Goal: Task Accomplishment & Management: Use online tool/utility

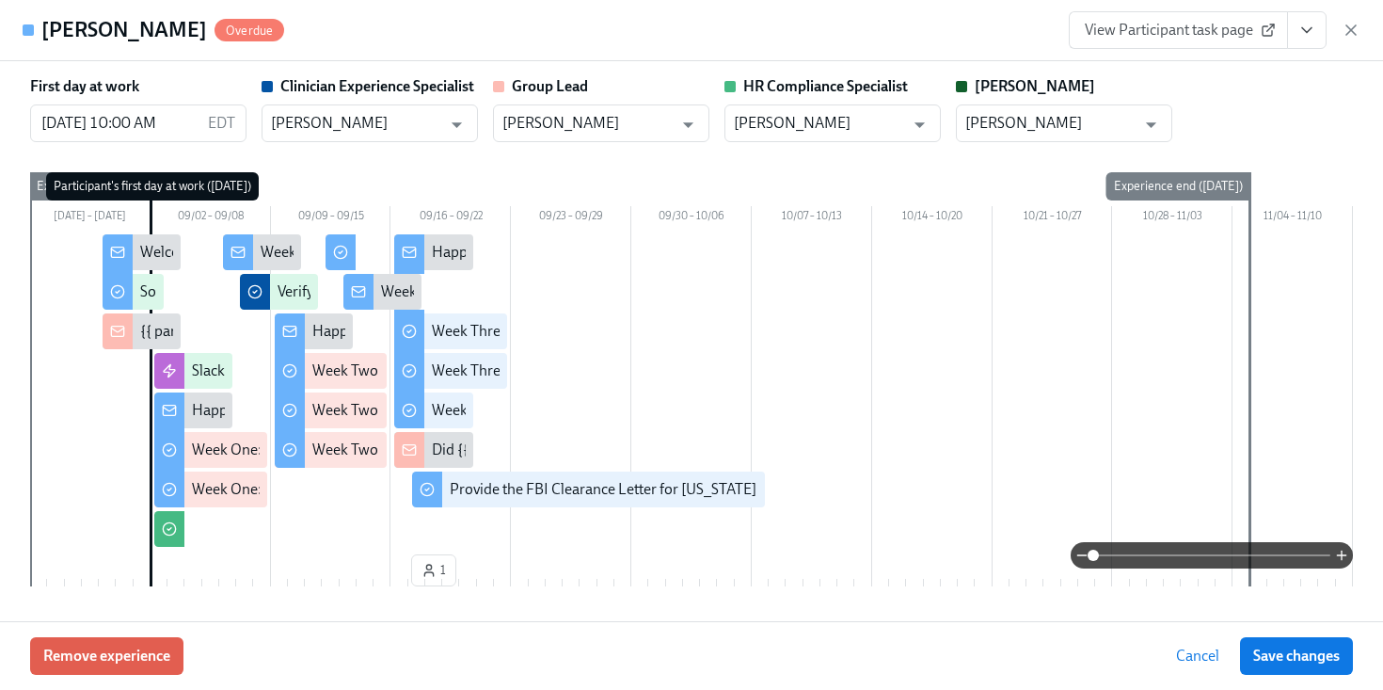
scroll to position [1390, 0]
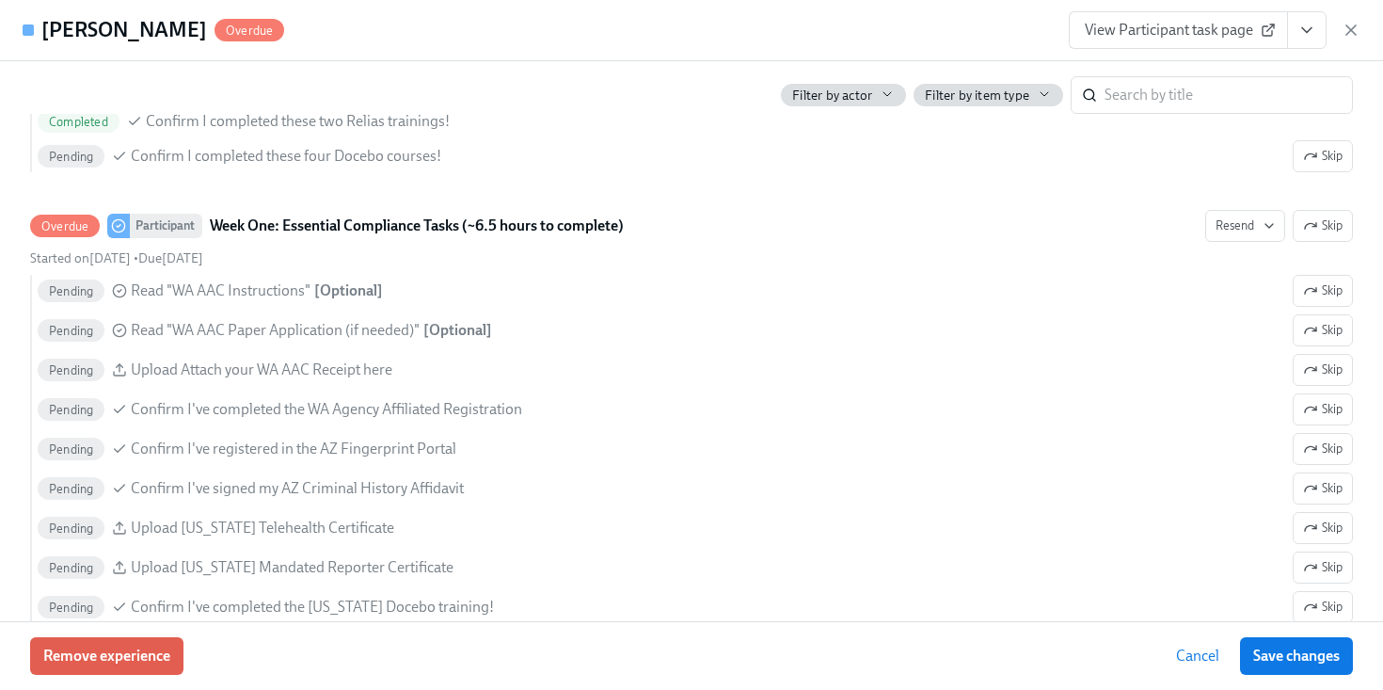
click at [1356, 23] on icon "button" at bounding box center [1351, 30] width 19 height 19
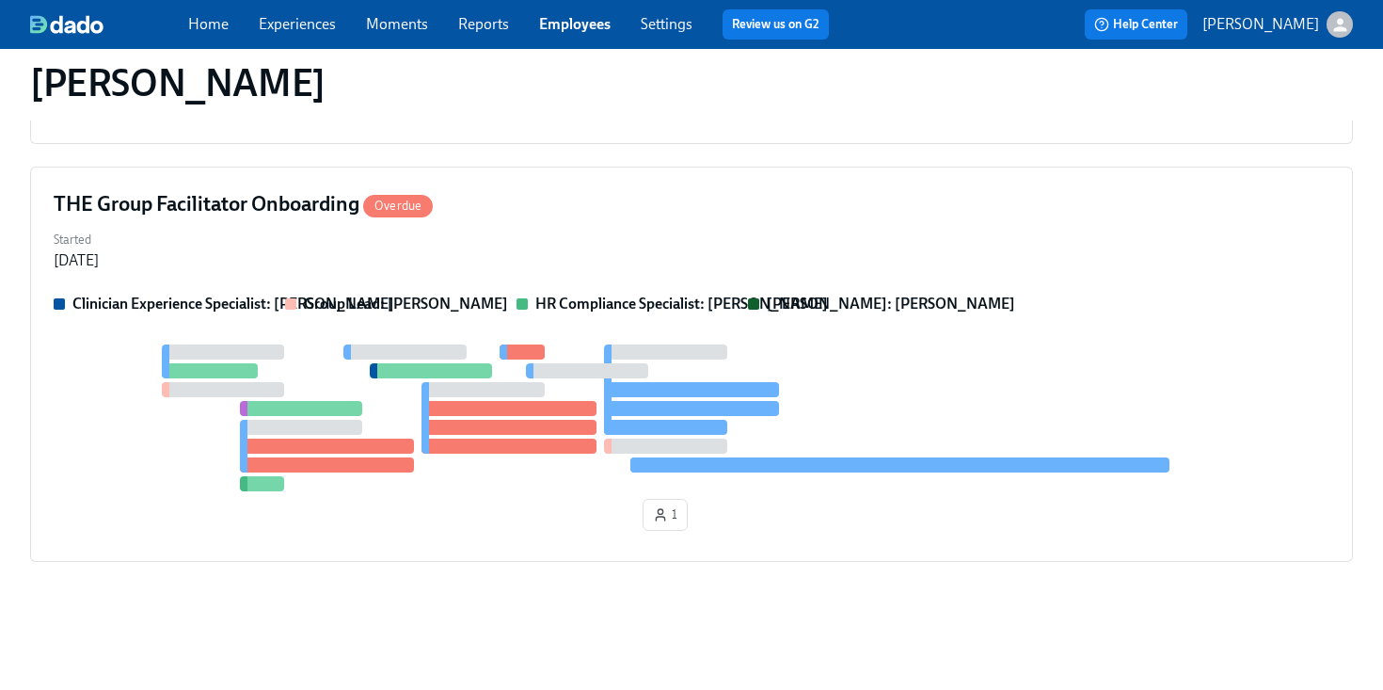
click at [570, 21] on link "Employees" at bounding box center [575, 24] width 72 height 18
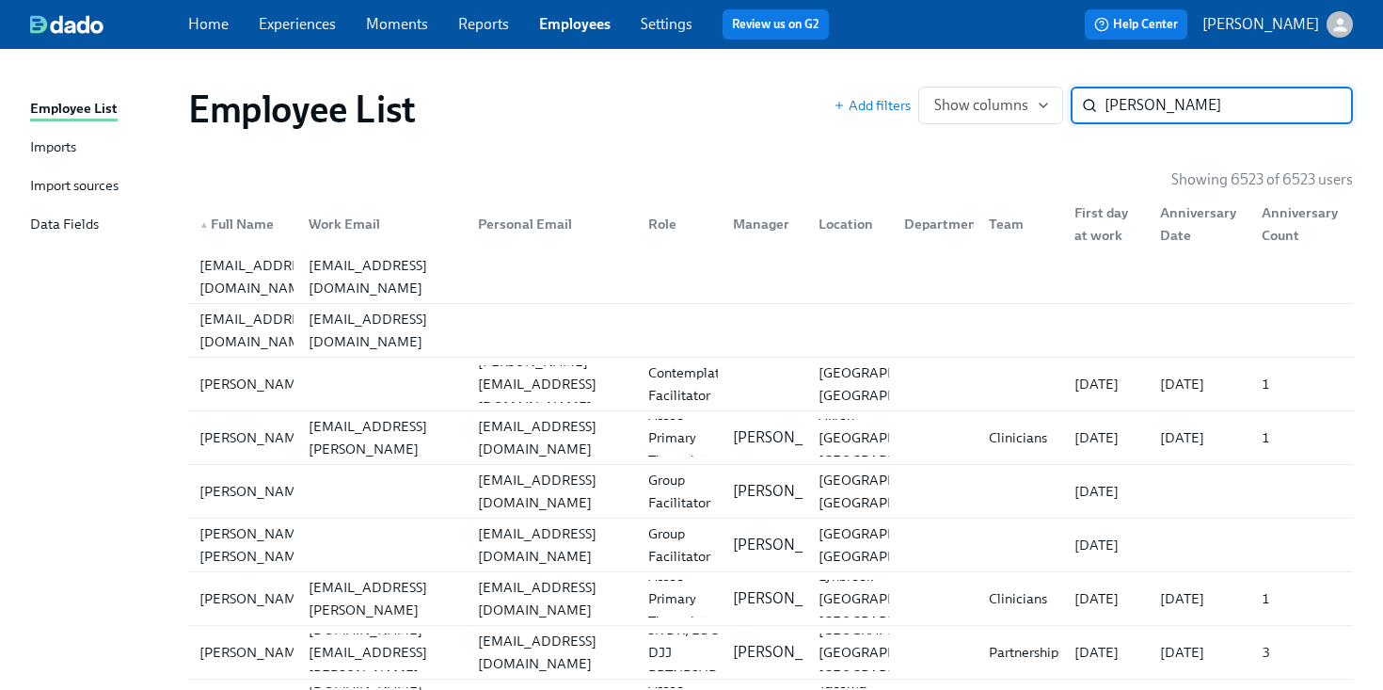
type input "ashley griffin"
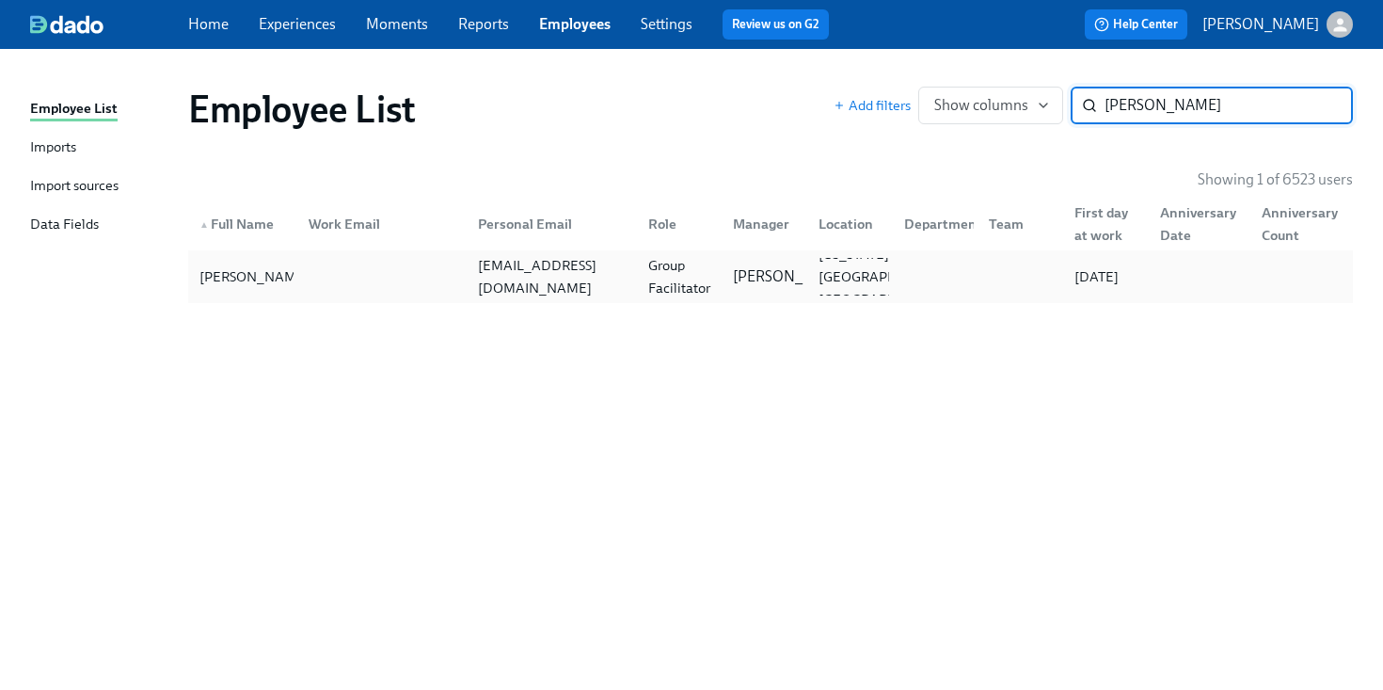
click at [431, 262] on div at bounding box center [379, 277] width 170 height 38
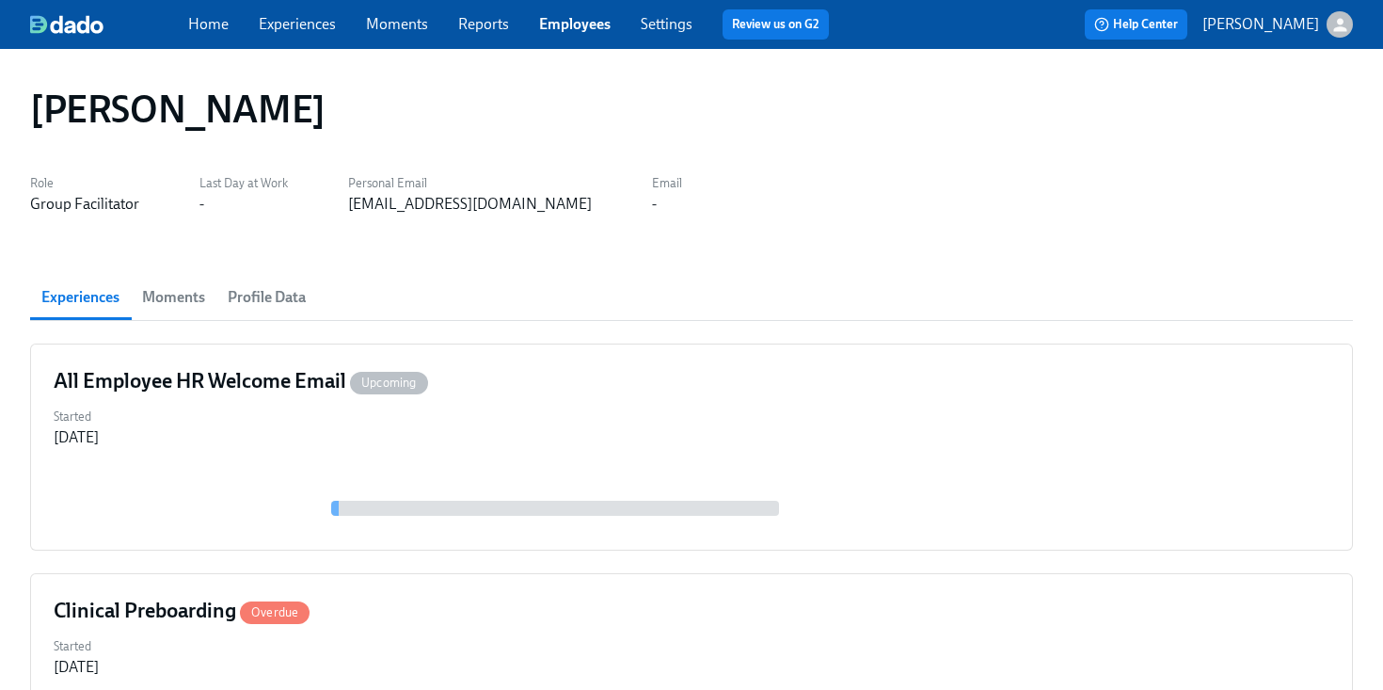
scroll to position [306, 0]
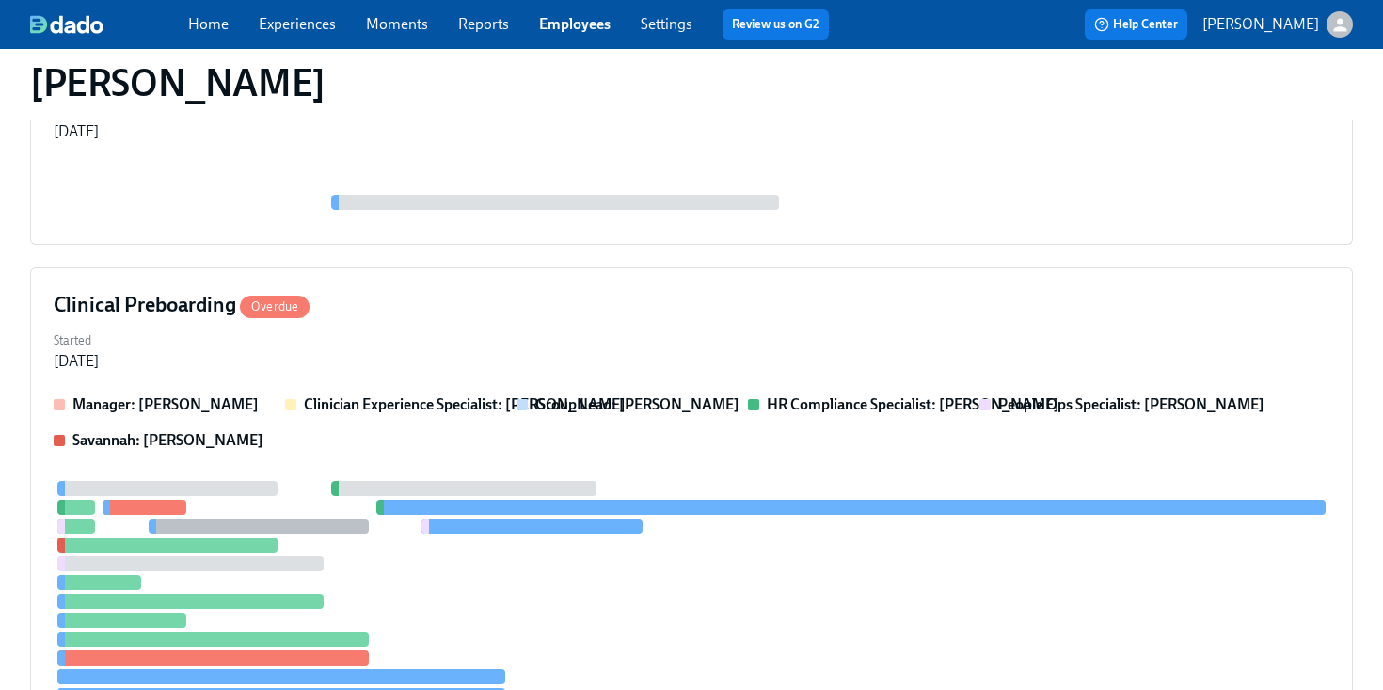
click at [841, 332] on div "Started Sep 08, 2025" at bounding box center [692, 349] width 1276 height 45
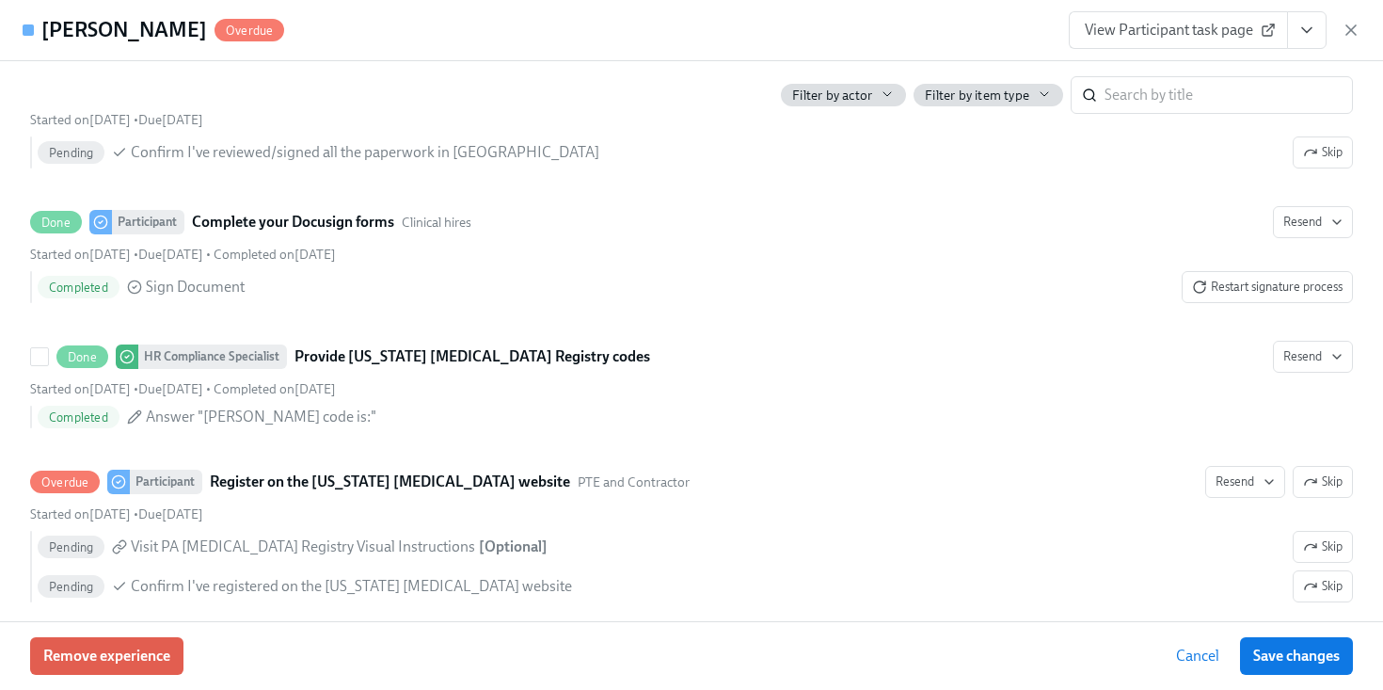
scroll to position [3261, 0]
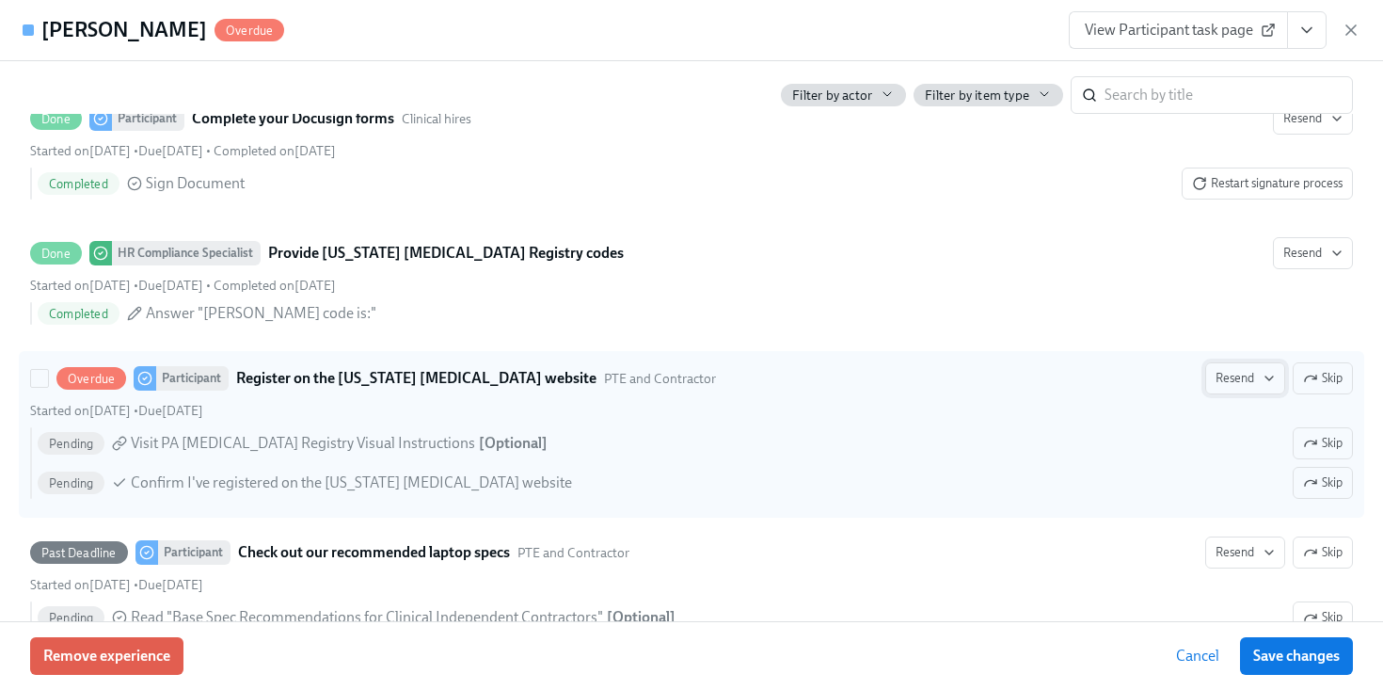
click at [1249, 375] on span "Resend" at bounding box center [1245, 378] width 59 height 19
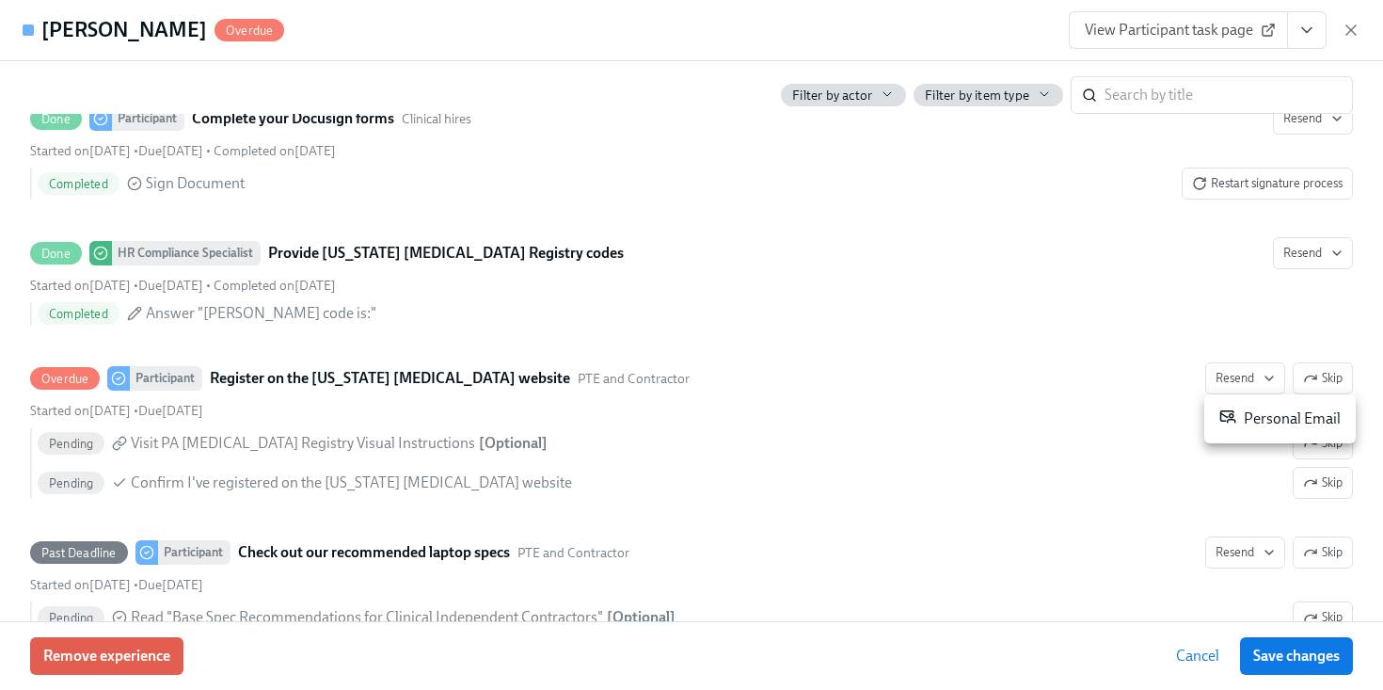
click at [1239, 430] on li "Personal Email" at bounding box center [1280, 419] width 152 height 34
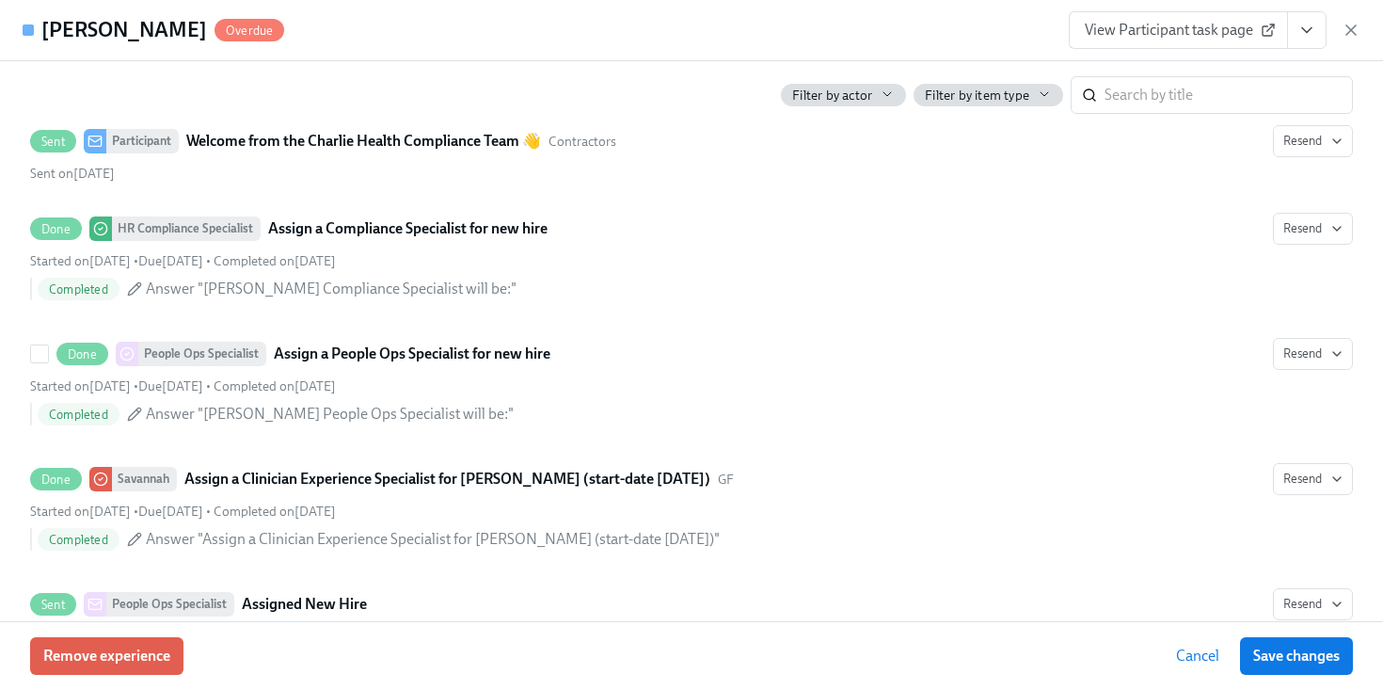
scroll to position [662, 0]
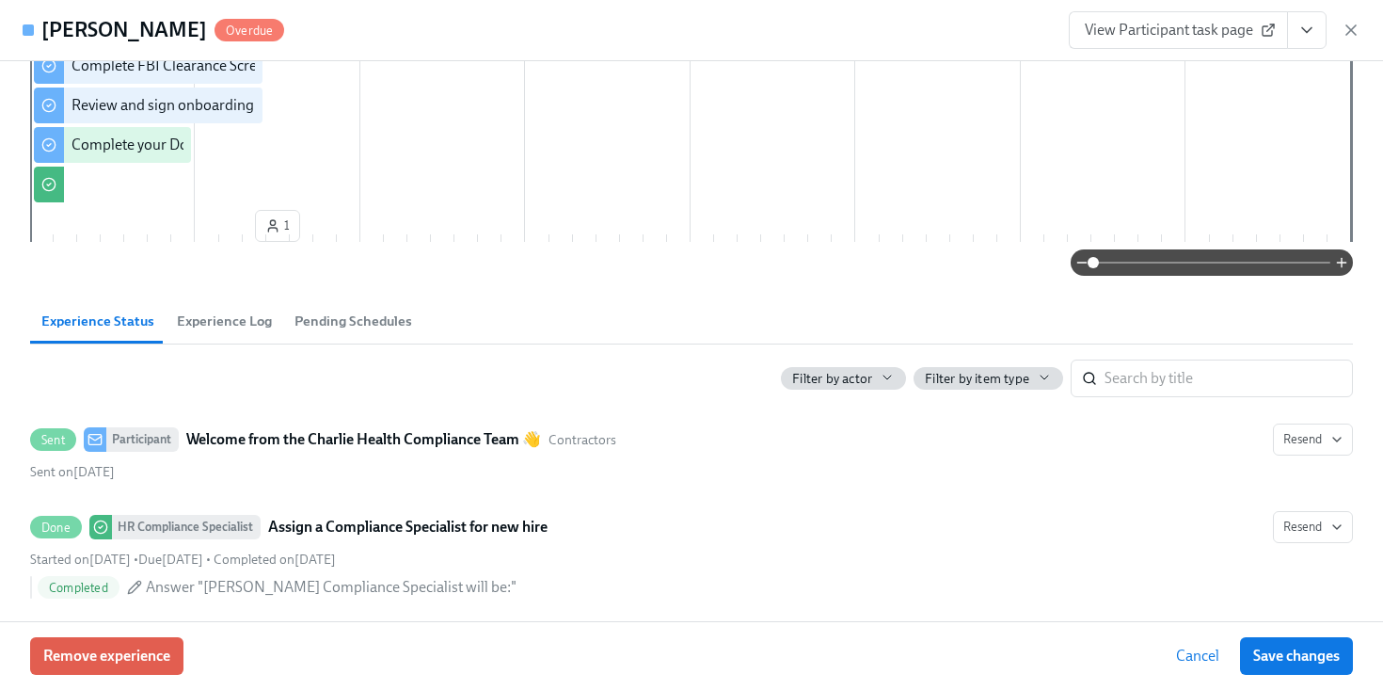
click at [1246, 25] on span "View Participant task page" at bounding box center [1178, 30] width 187 height 19
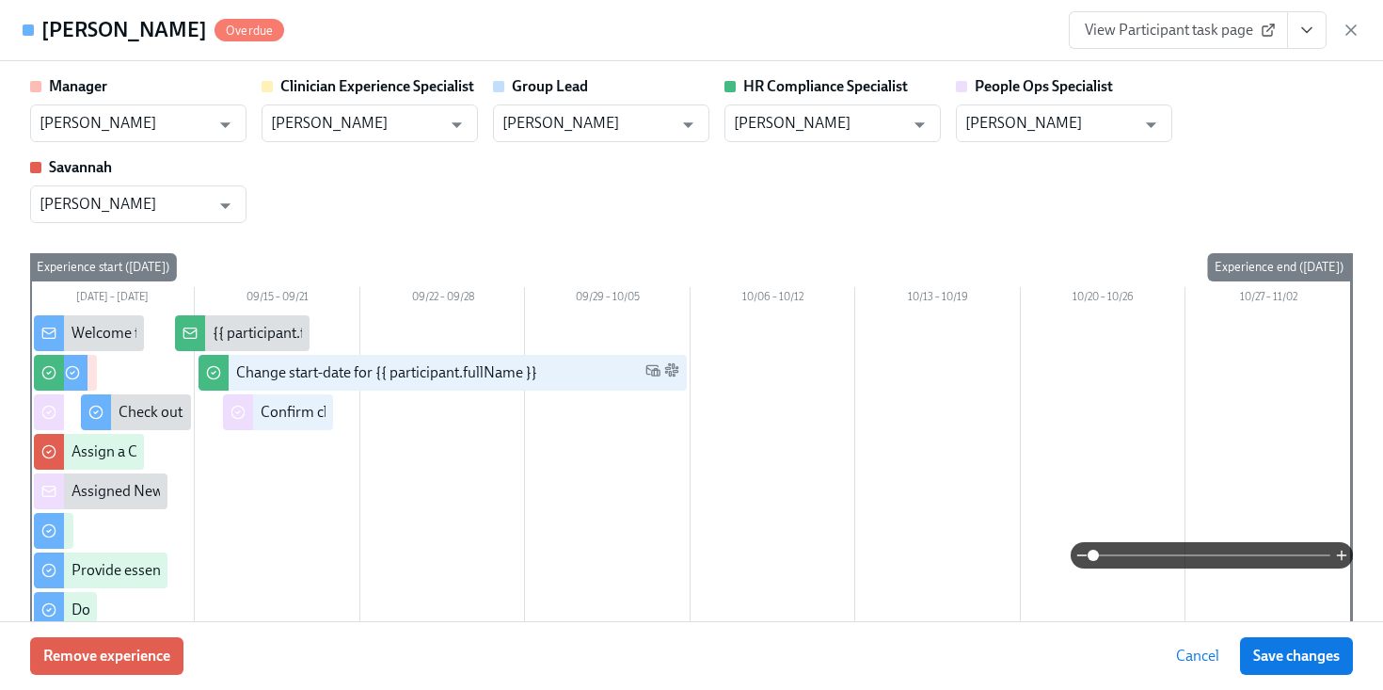
click at [1339, 35] on div "View Participant task page" at bounding box center [1215, 30] width 292 height 38
click at [1352, 34] on icon "button" at bounding box center [1351, 30] width 19 height 19
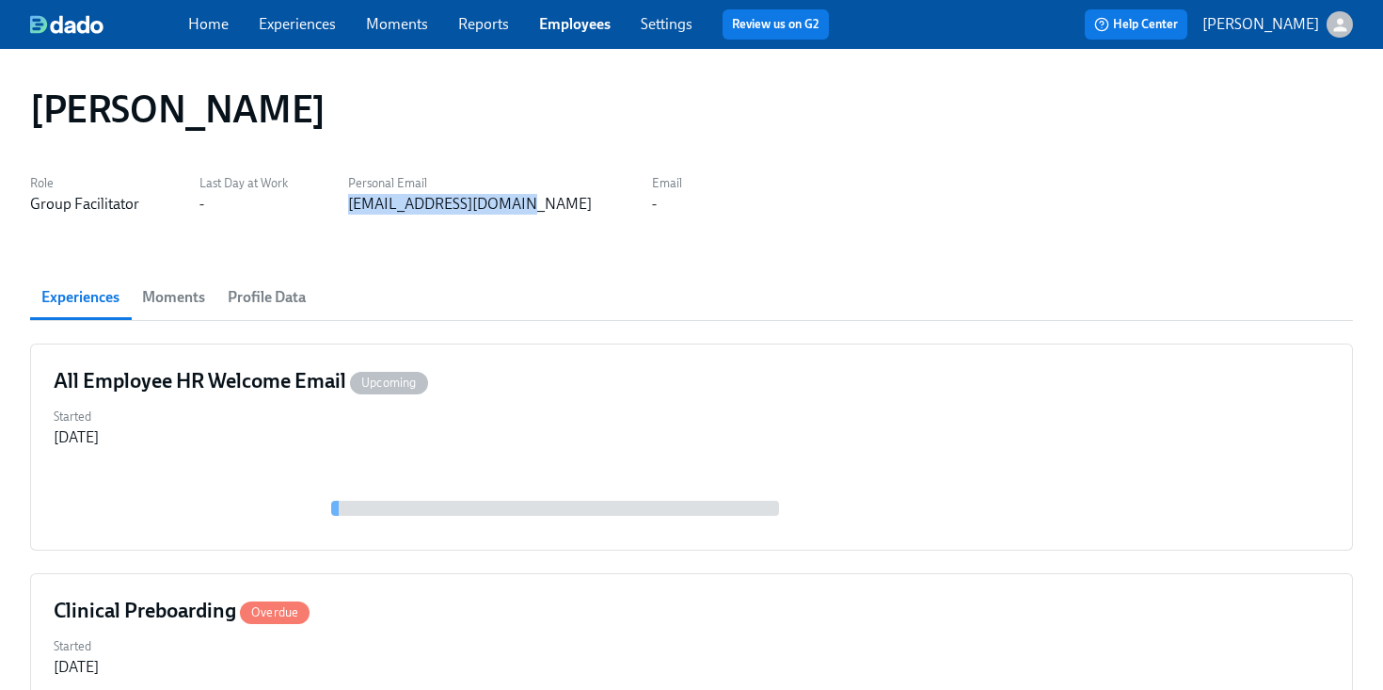
drag, startPoint x: 526, startPoint y: 219, endPoint x: 340, endPoint y: 208, distance: 186.7
click at [340, 208] on div "Ashley Griffin Role Group Facilitator Last Day at Work - Personal Email ashlgri…" at bounding box center [691, 636] width 1323 height 1128
copy div "ashlgriffin4@gmail.com"
click at [559, 18] on link "Employees" at bounding box center [575, 24] width 72 height 18
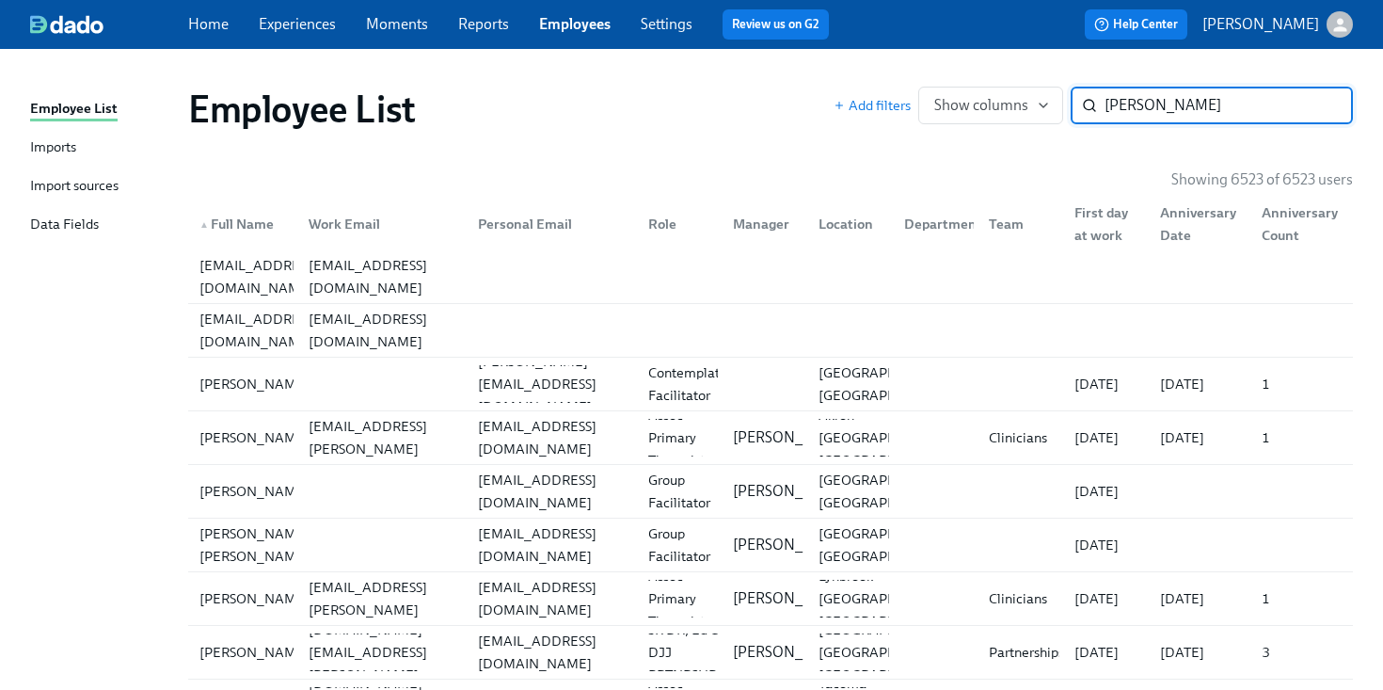
type input "hanlon"
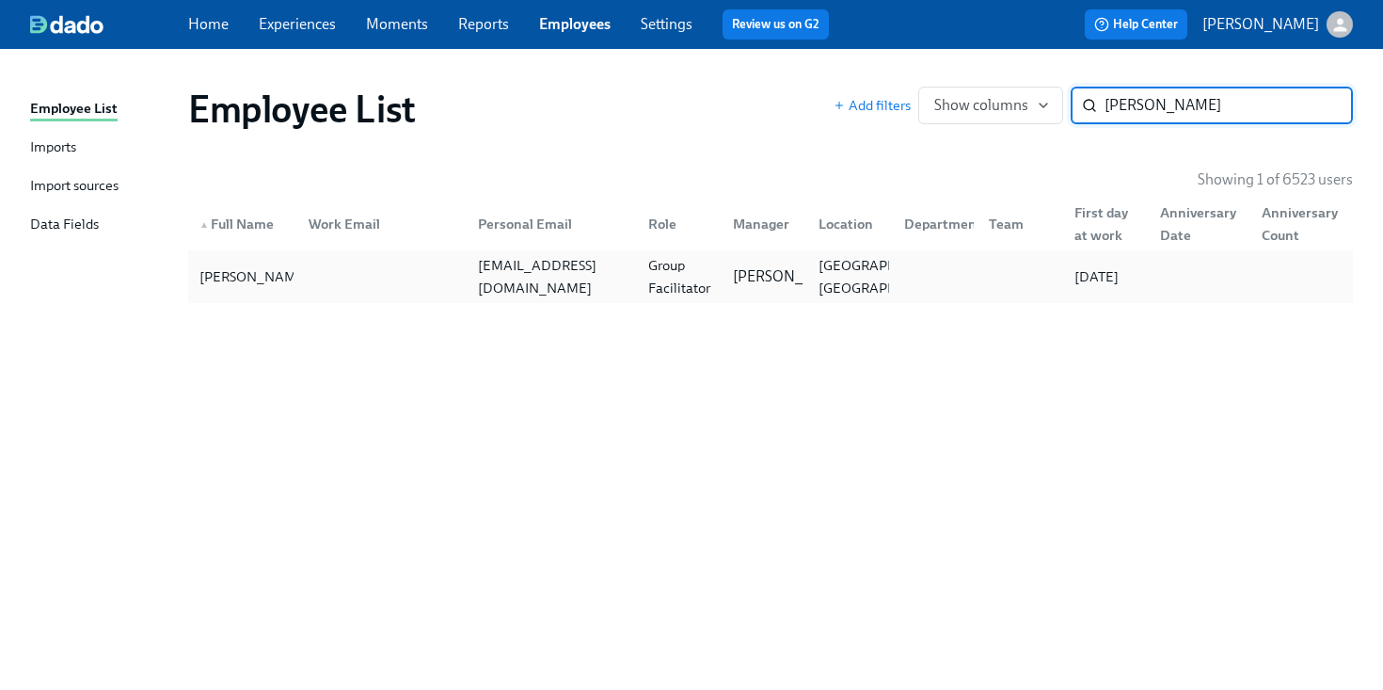
click at [527, 267] on div "amhanlon03@gmail.com" at bounding box center [552, 276] width 163 height 45
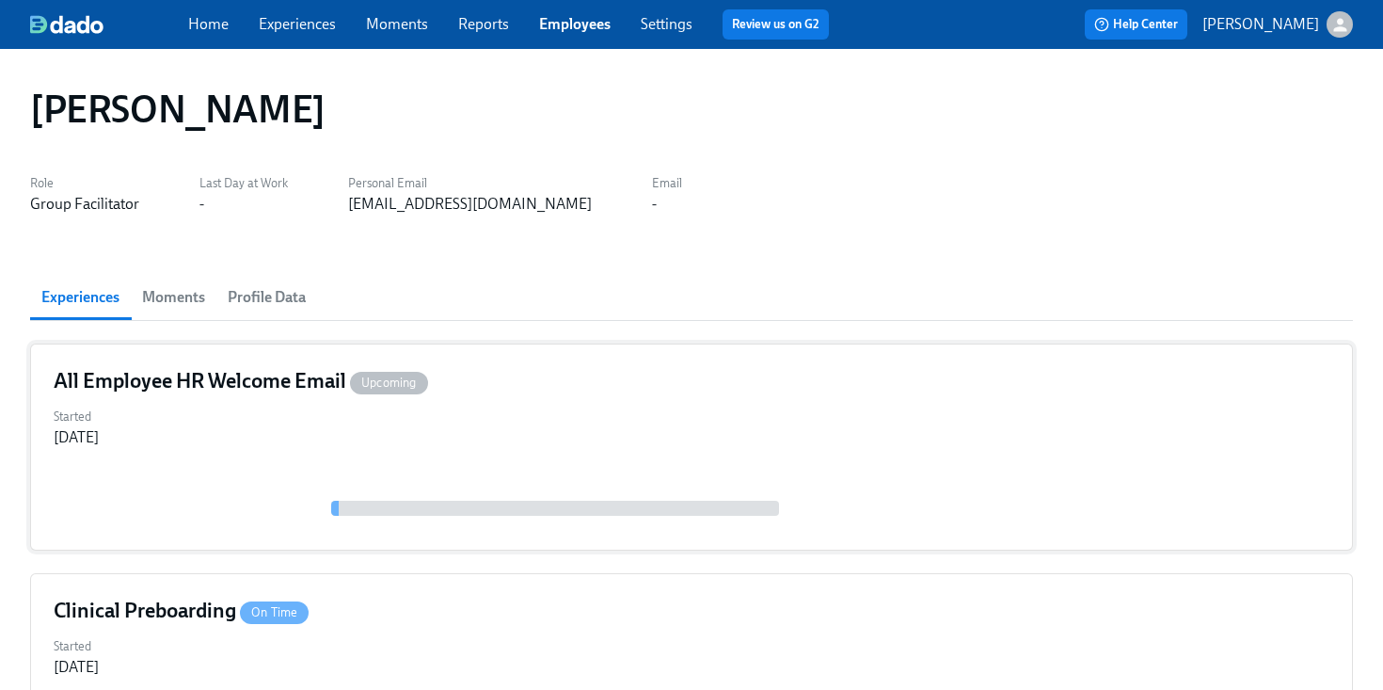
scroll to position [536, 0]
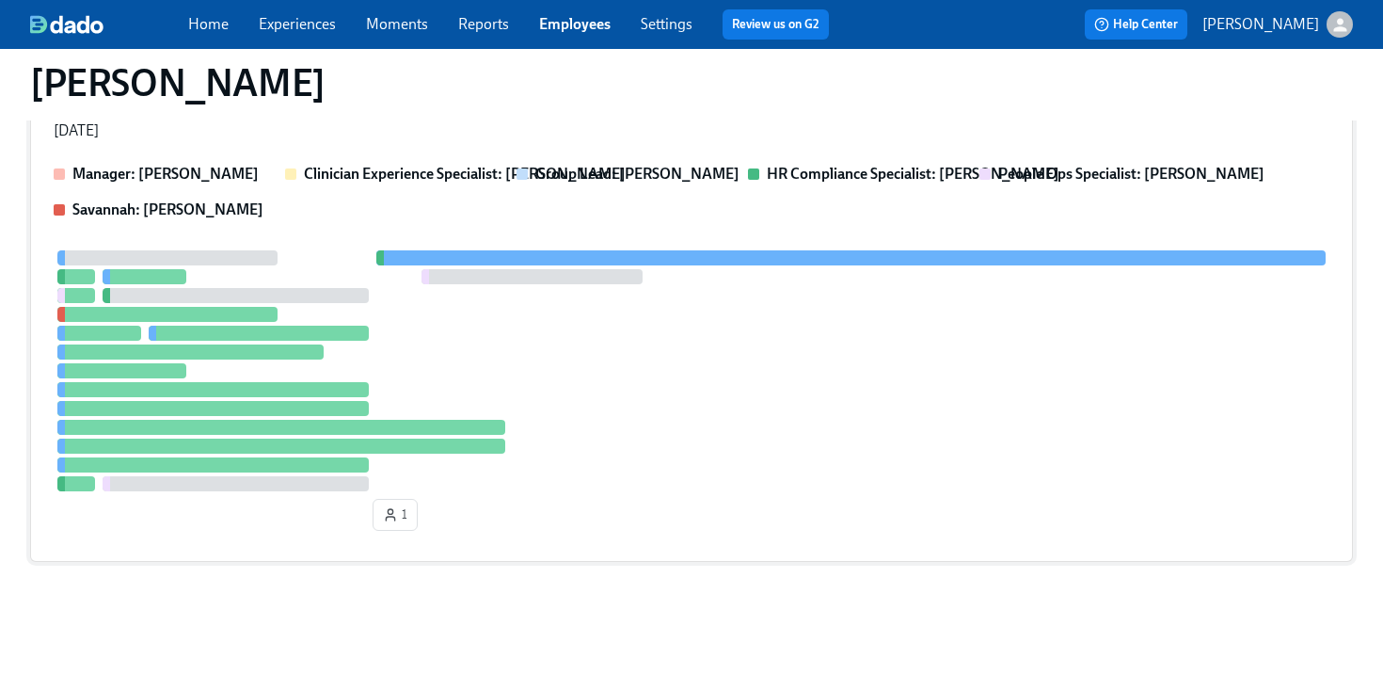
click at [693, 366] on div at bounding box center [692, 370] width 1276 height 241
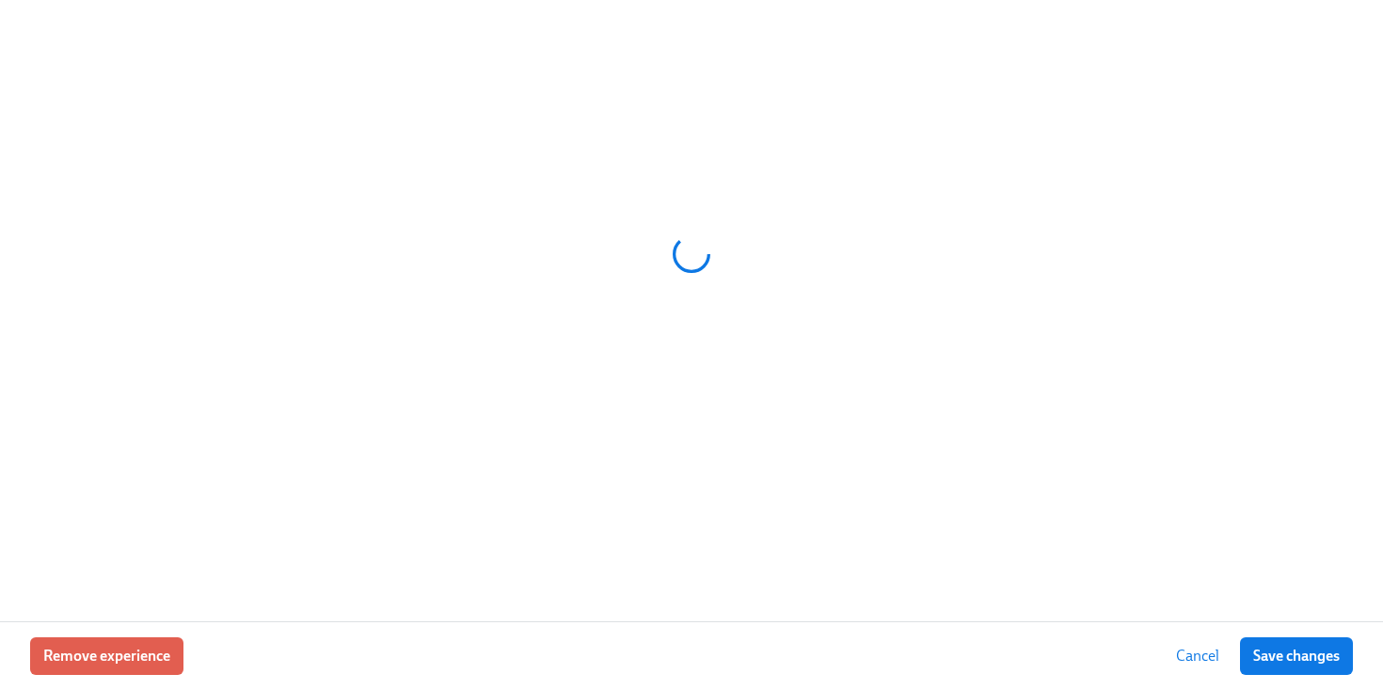
click at [693, 363] on div at bounding box center [691, 254] width 1323 height 471
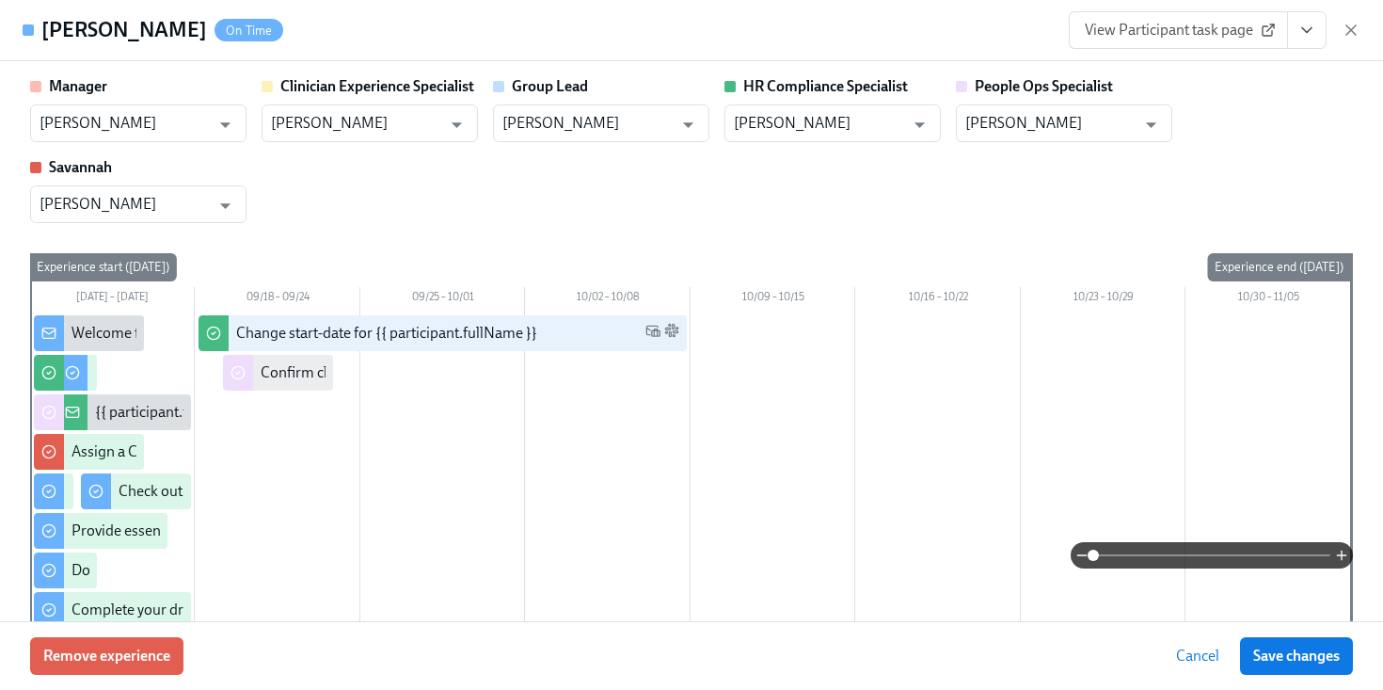
click at [1306, 32] on icon "View task page" at bounding box center [1306, 30] width 9 height 5
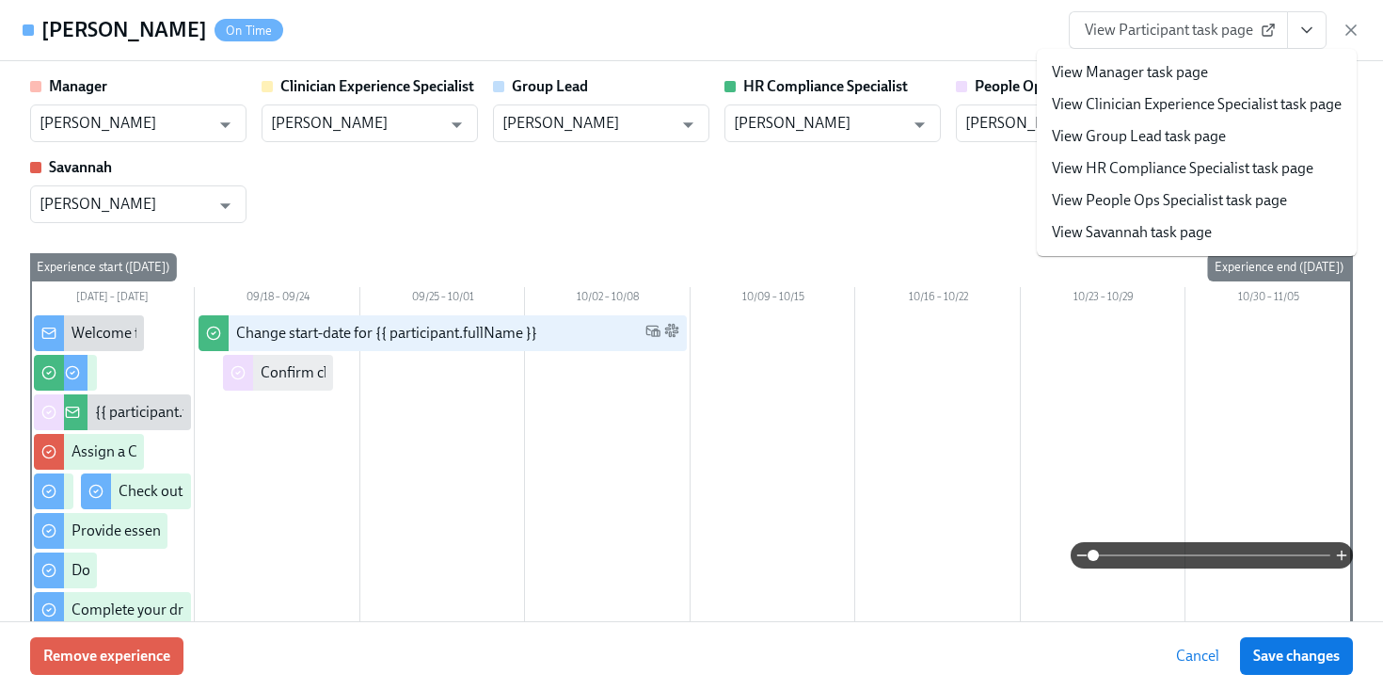
click at [1121, 172] on link "View HR Compliance Specialist task page" at bounding box center [1183, 168] width 262 height 21
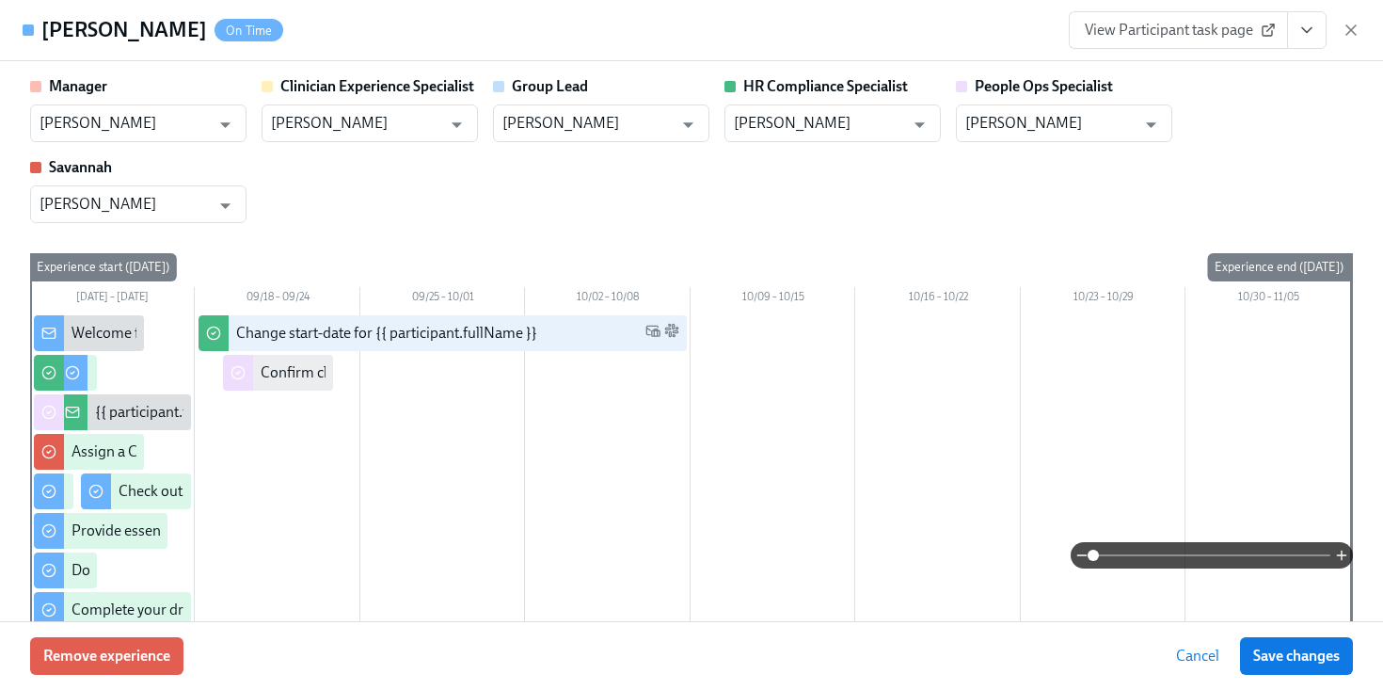
click at [1363, 36] on div "Alyssa Hanlon On Time View Participant task page" at bounding box center [691, 30] width 1383 height 61
click at [1352, 27] on icon "button" at bounding box center [1351, 29] width 9 height 9
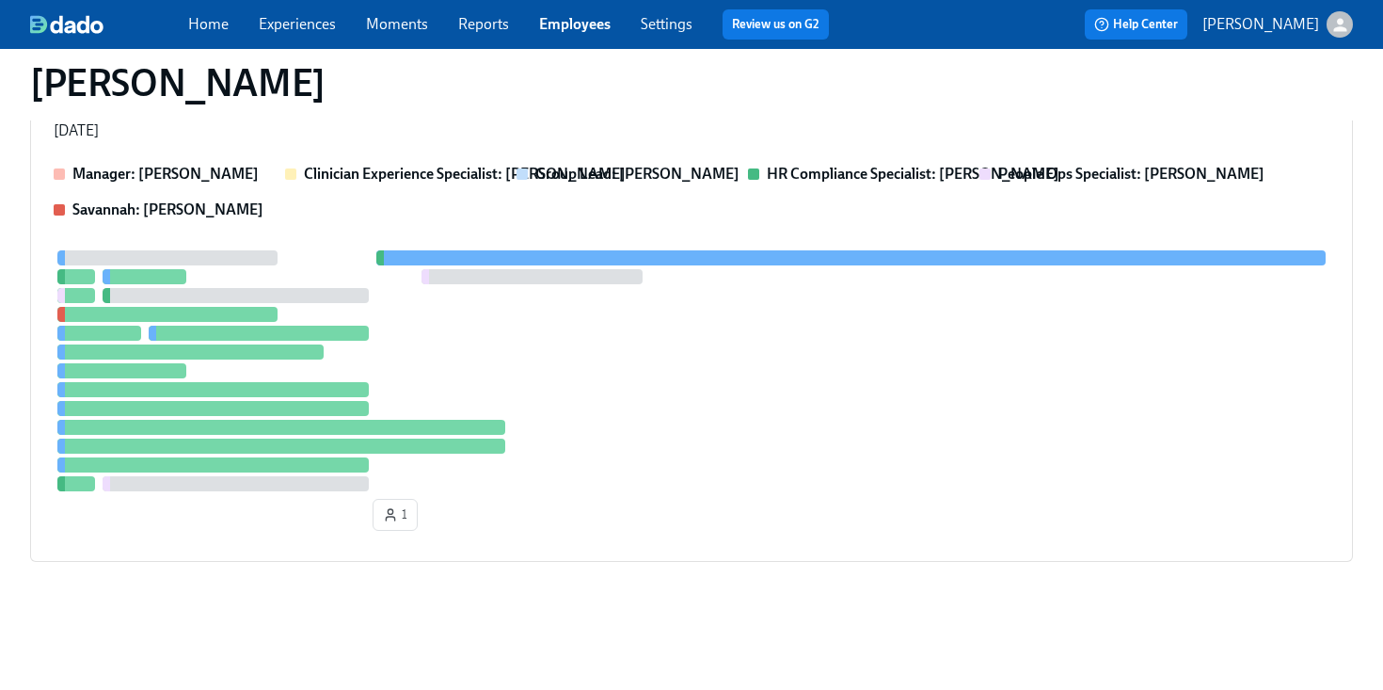
click at [575, 20] on link "Employees" at bounding box center [575, 24] width 72 height 18
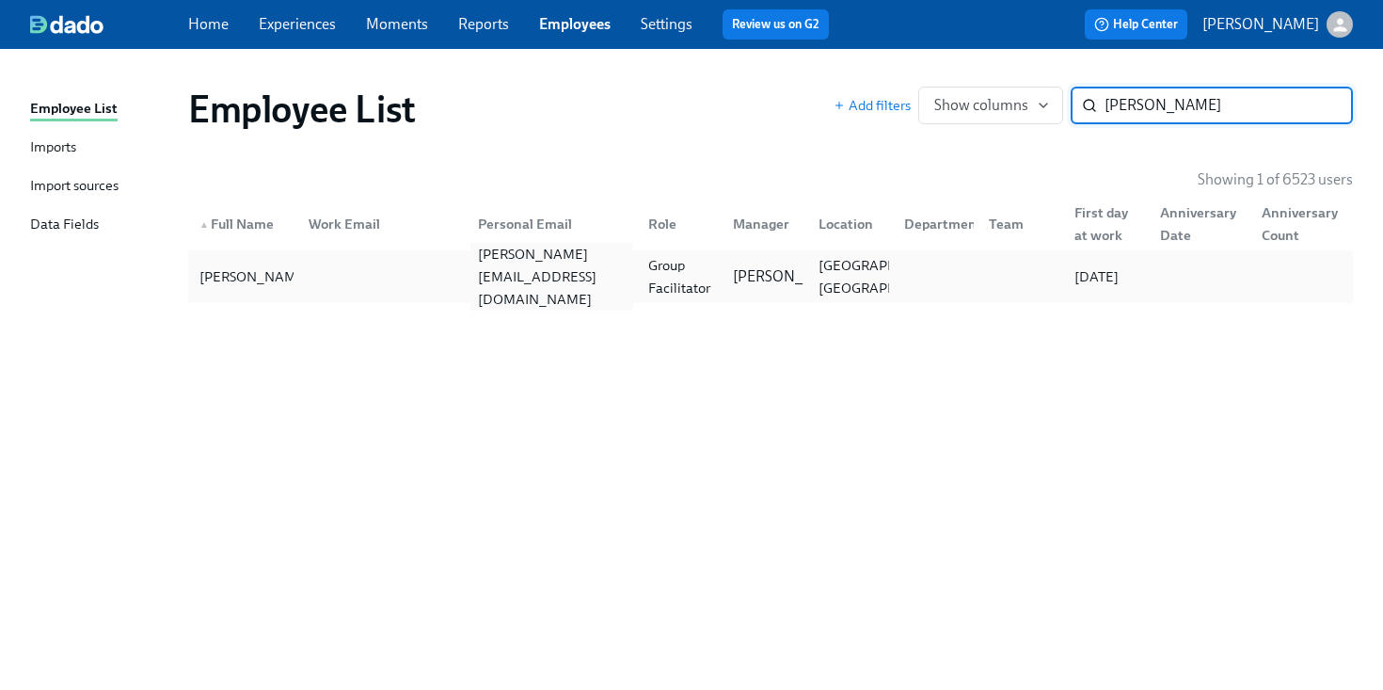
type input "aurora sloan"
click at [538, 288] on div "sloan.aurora.2019@gmail.com" at bounding box center [548, 277] width 170 height 38
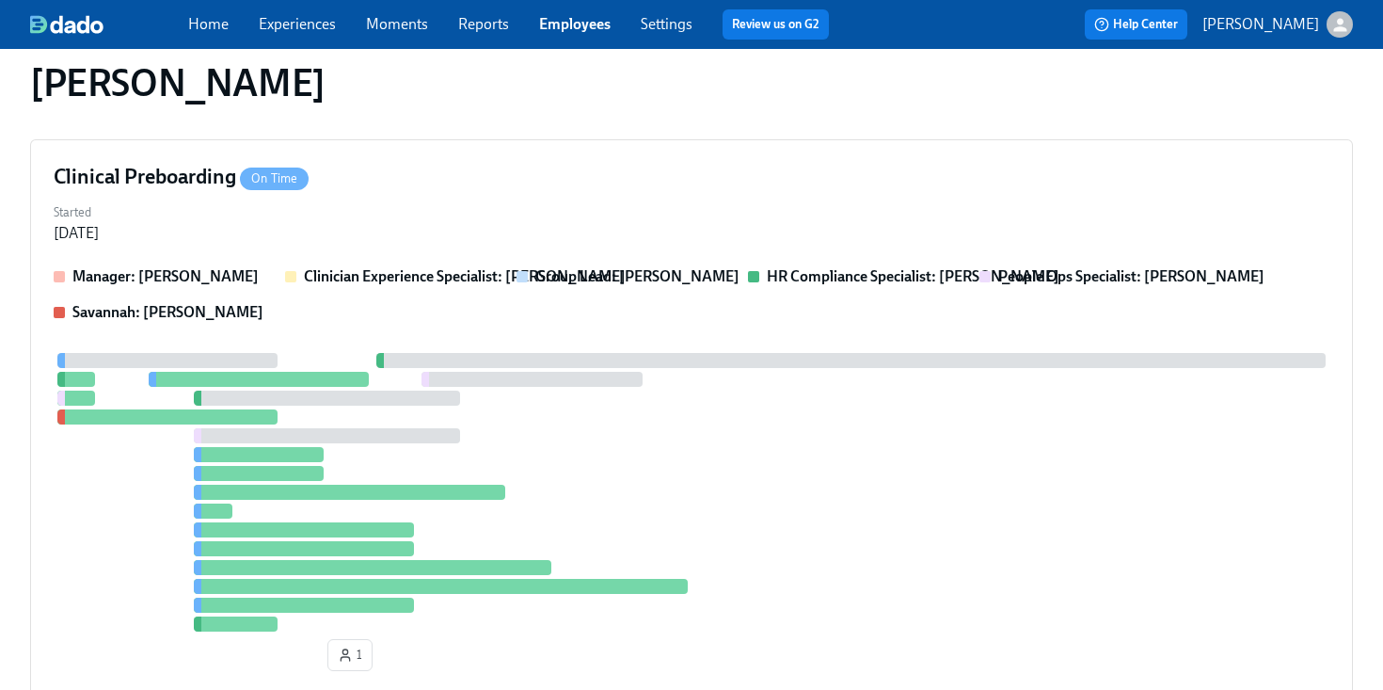
scroll to position [435, 0]
click at [762, 398] on div at bounding box center [692, 491] width 1276 height 279
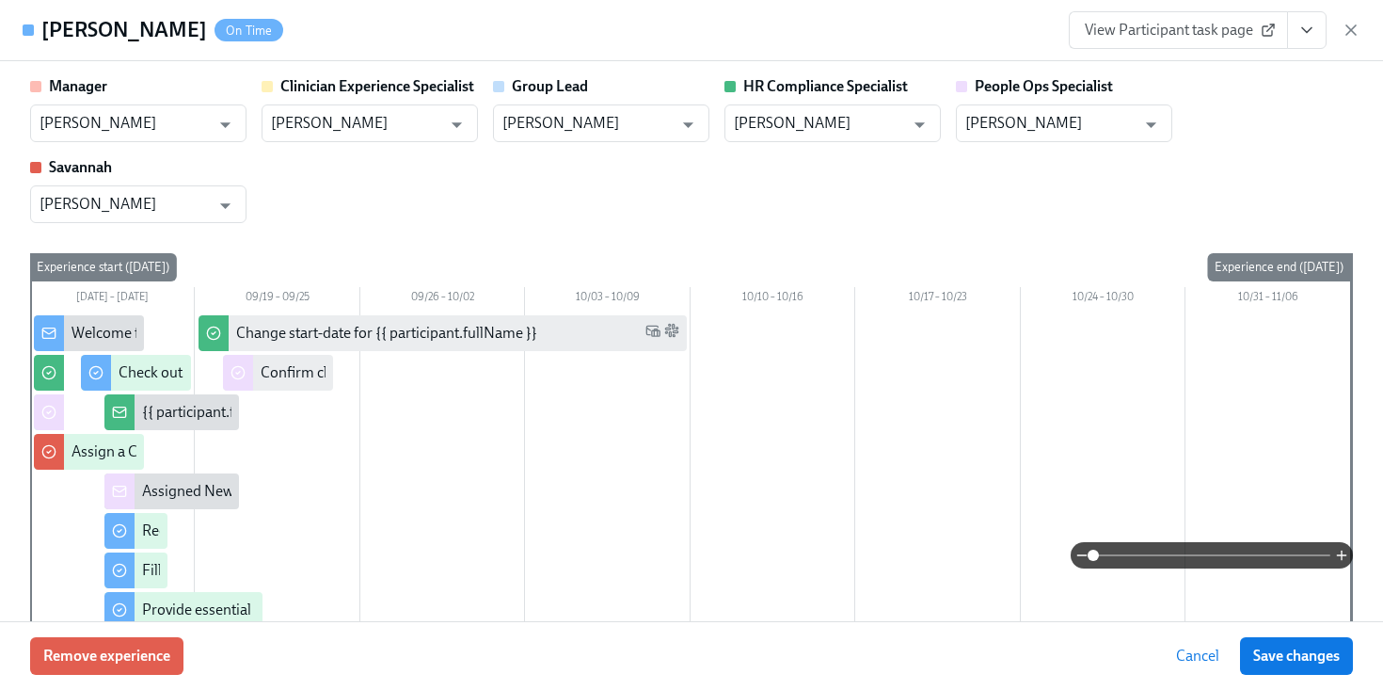
click at [1316, 31] on button "View task page" at bounding box center [1307, 30] width 40 height 38
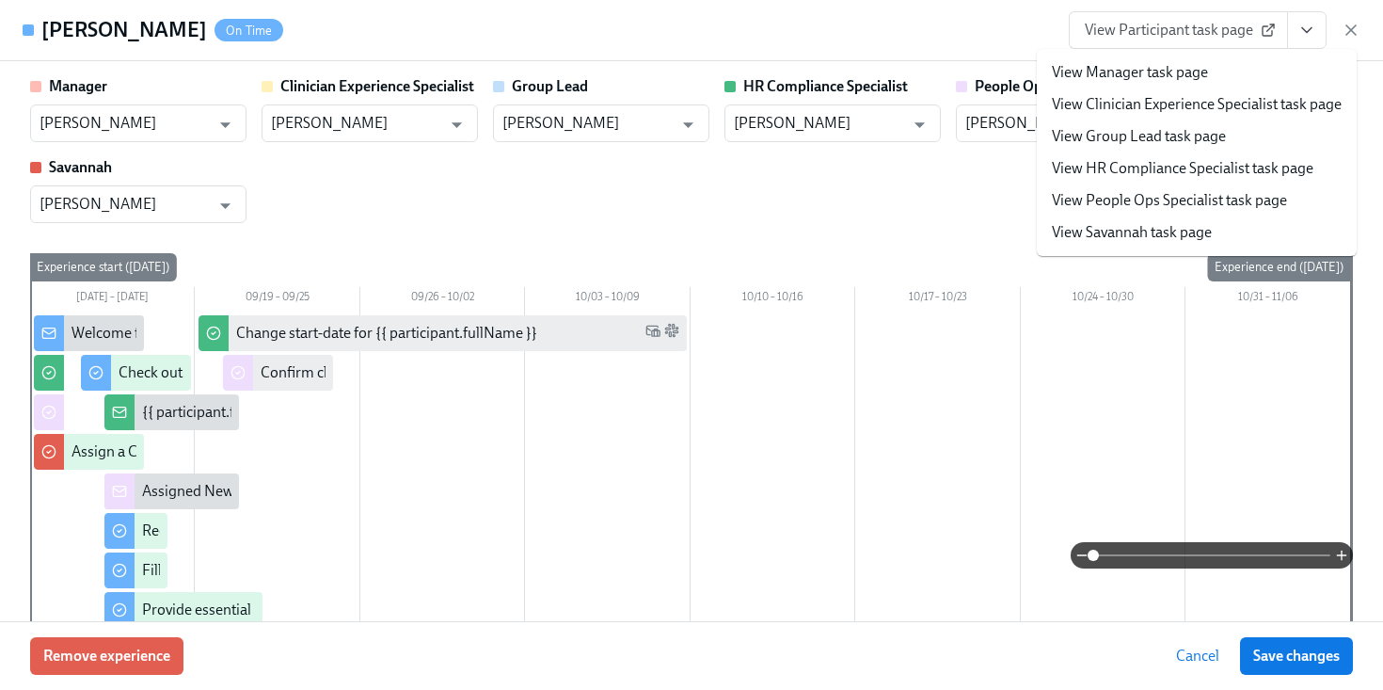
click at [1172, 174] on link "View HR Compliance Specialist task page" at bounding box center [1183, 168] width 262 height 21
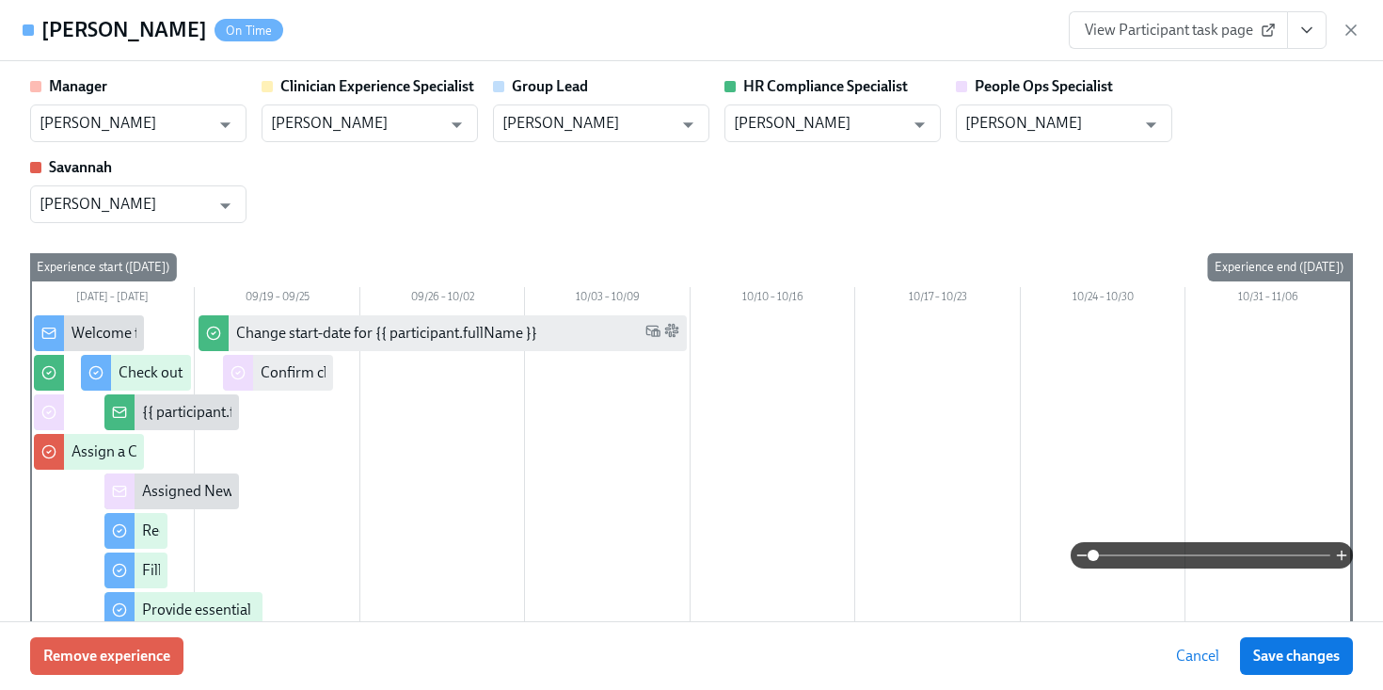
click at [1363, 34] on div "Aurora Sloan On Time View Participant task page" at bounding box center [691, 30] width 1383 height 61
click at [1337, 29] on div "View Participant task page" at bounding box center [1215, 30] width 292 height 38
click at [1343, 29] on icon "button" at bounding box center [1351, 30] width 19 height 19
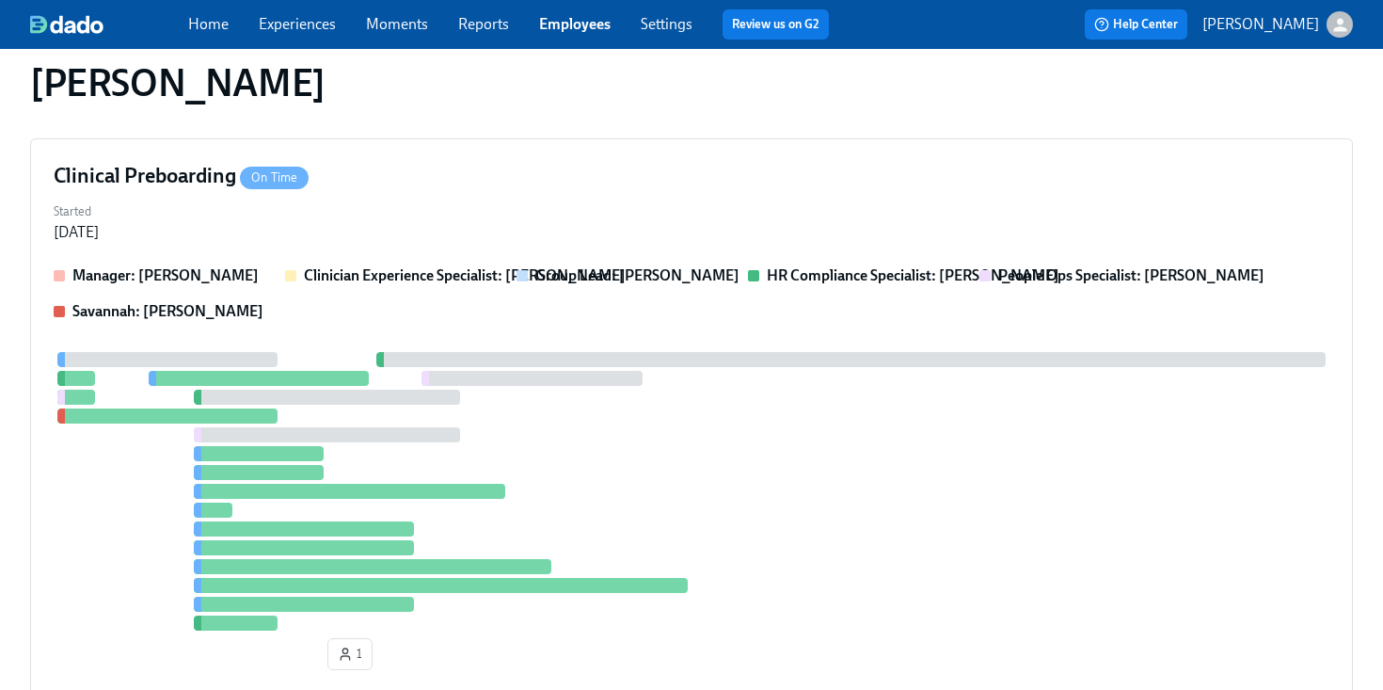
click at [596, 36] on div "Home Experiences Moments Reports Employees Settings Review us on G2" at bounding box center [516, 24] width 656 height 30
click at [581, 26] on link "Employees" at bounding box center [575, 24] width 72 height 18
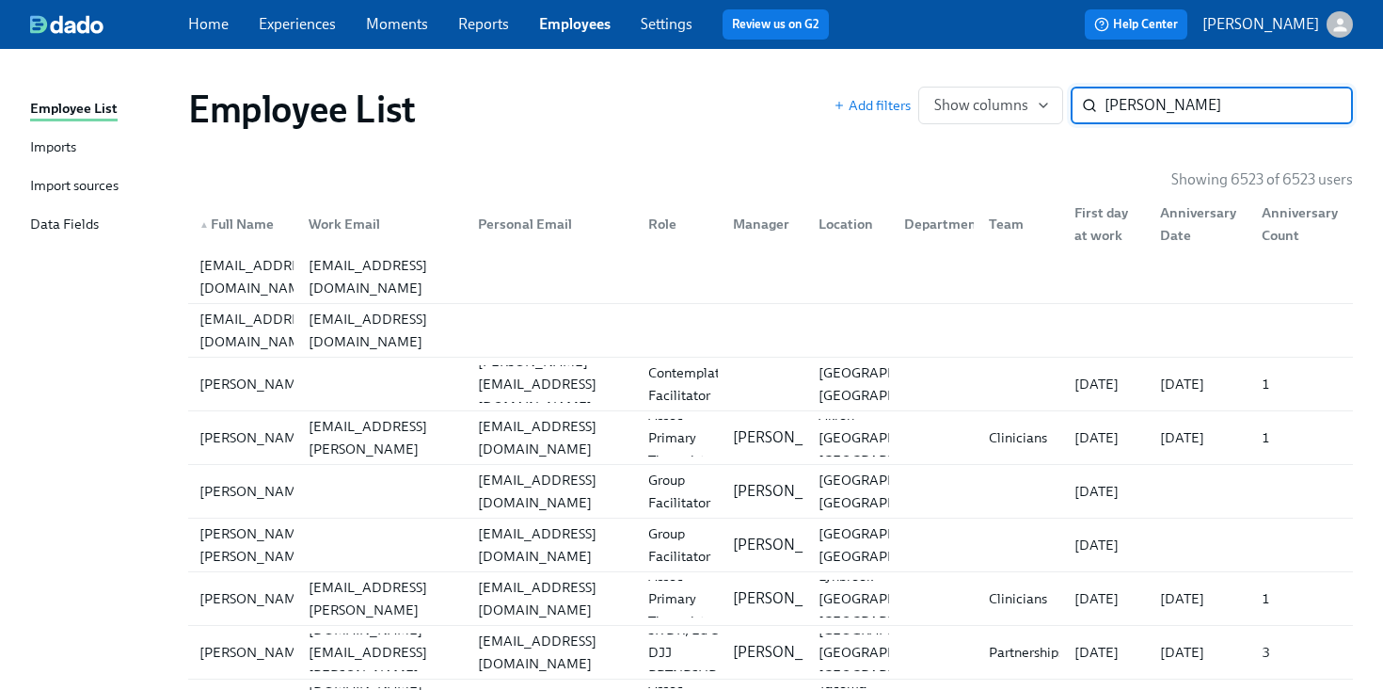
type input "fason"
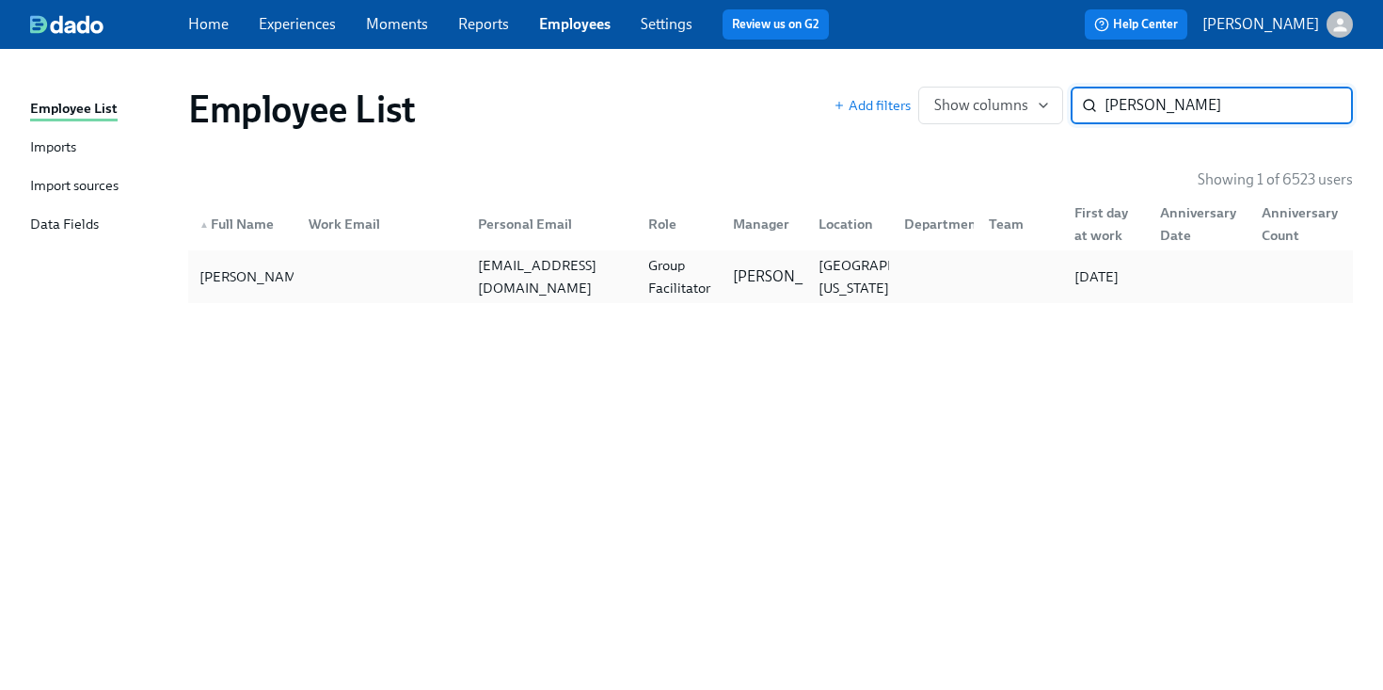
click at [314, 267] on div at bounding box center [379, 277] width 170 height 38
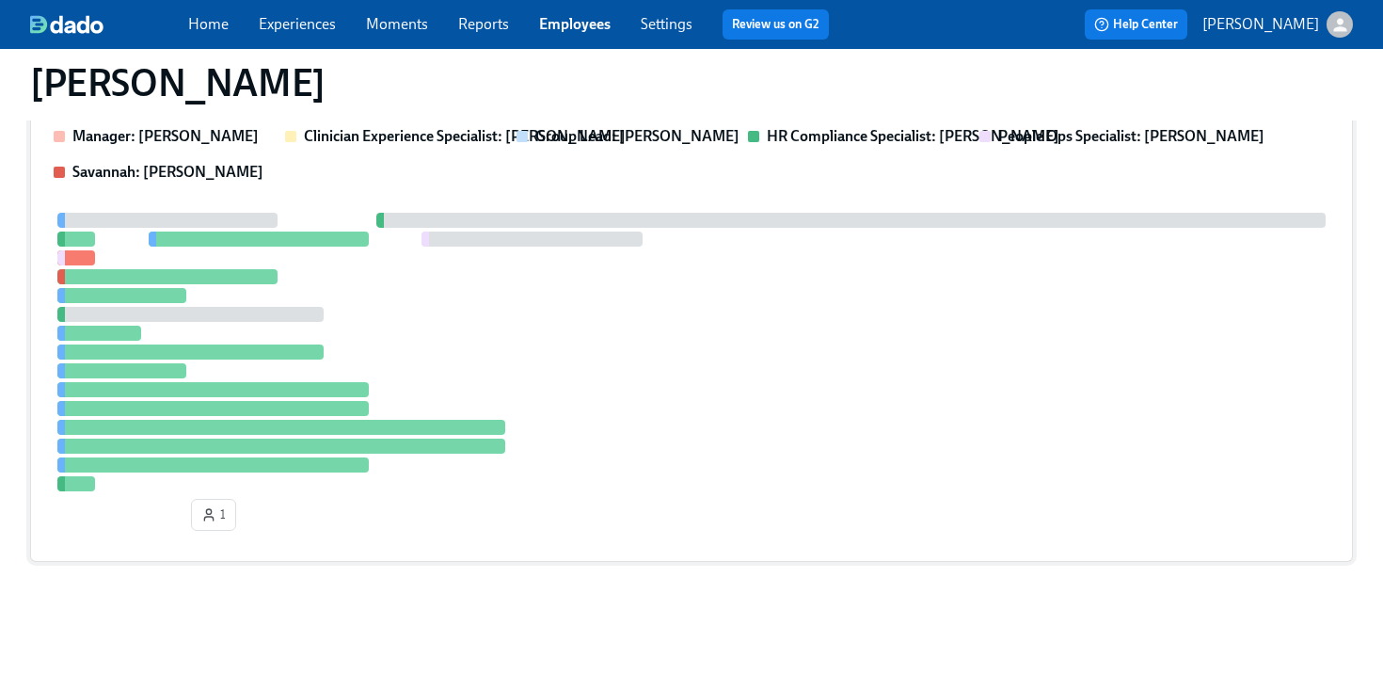
scroll to position [400, 0]
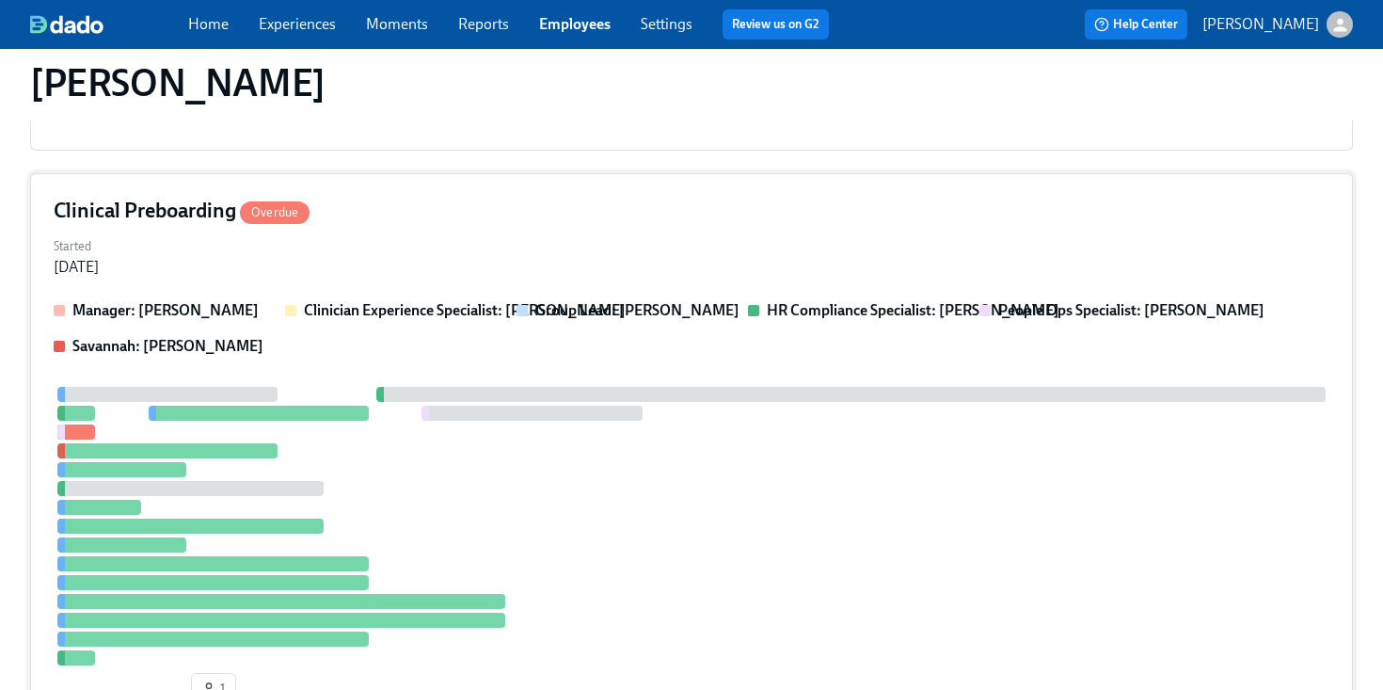
click at [769, 357] on div "Manager: Claire DeLise Clinician Experience Specialist: Maggie Greenawalt Group…" at bounding box center [692, 506] width 1276 height 412
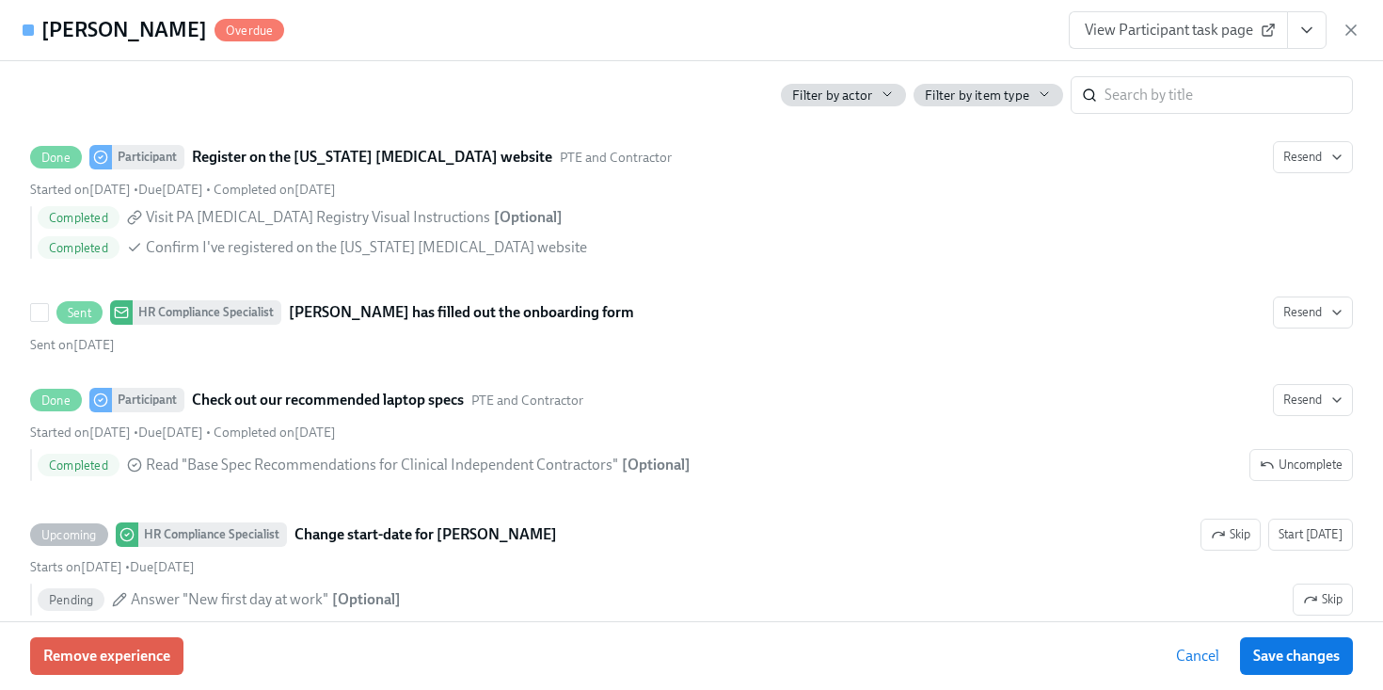
scroll to position [3596, 0]
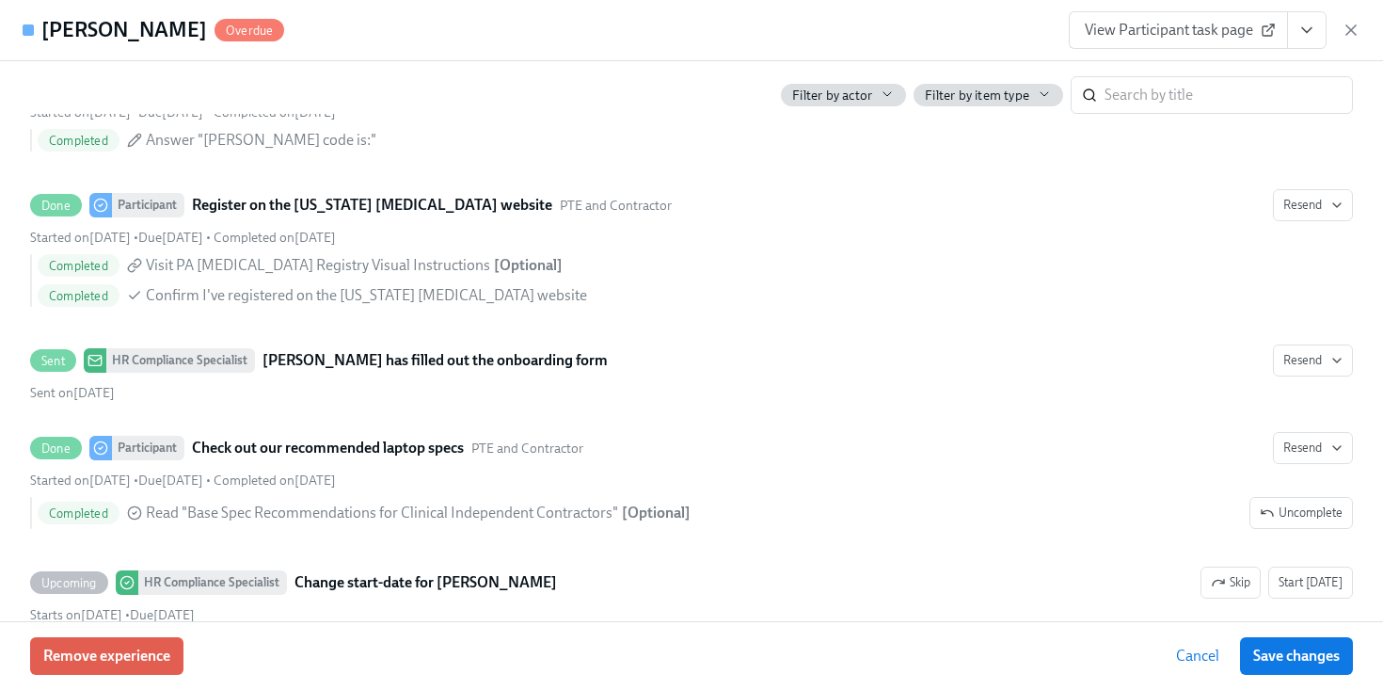
click at [1294, 40] on button "View task page" at bounding box center [1307, 30] width 40 height 38
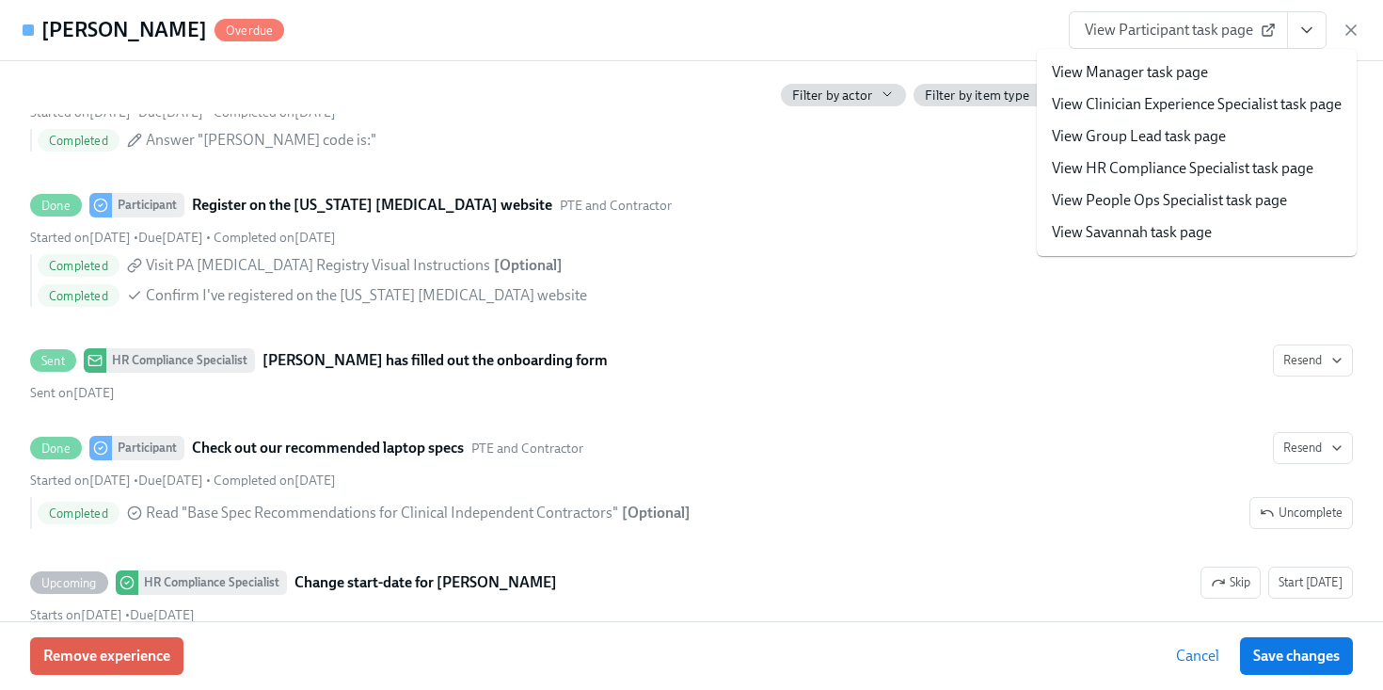
click at [1130, 175] on link "View HR Compliance Specialist task page" at bounding box center [1183, 168] width 262 height 21
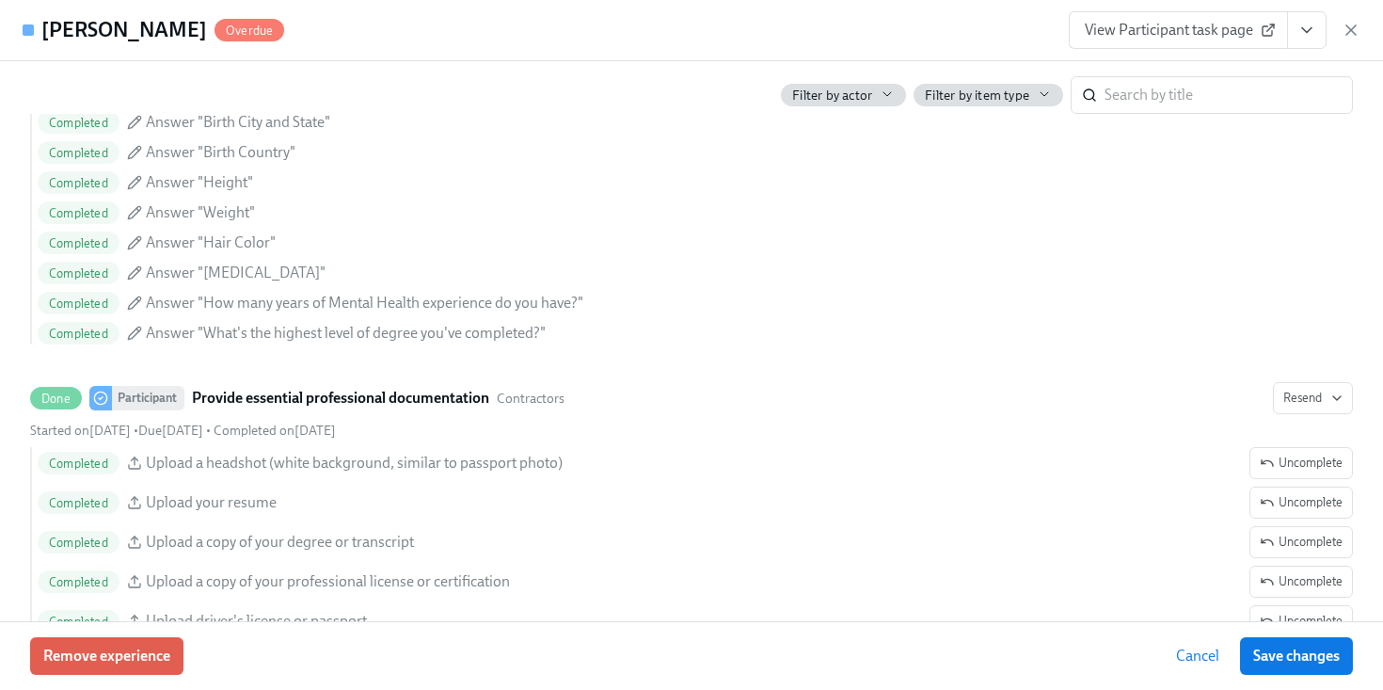
scroll to position [1175, 0]
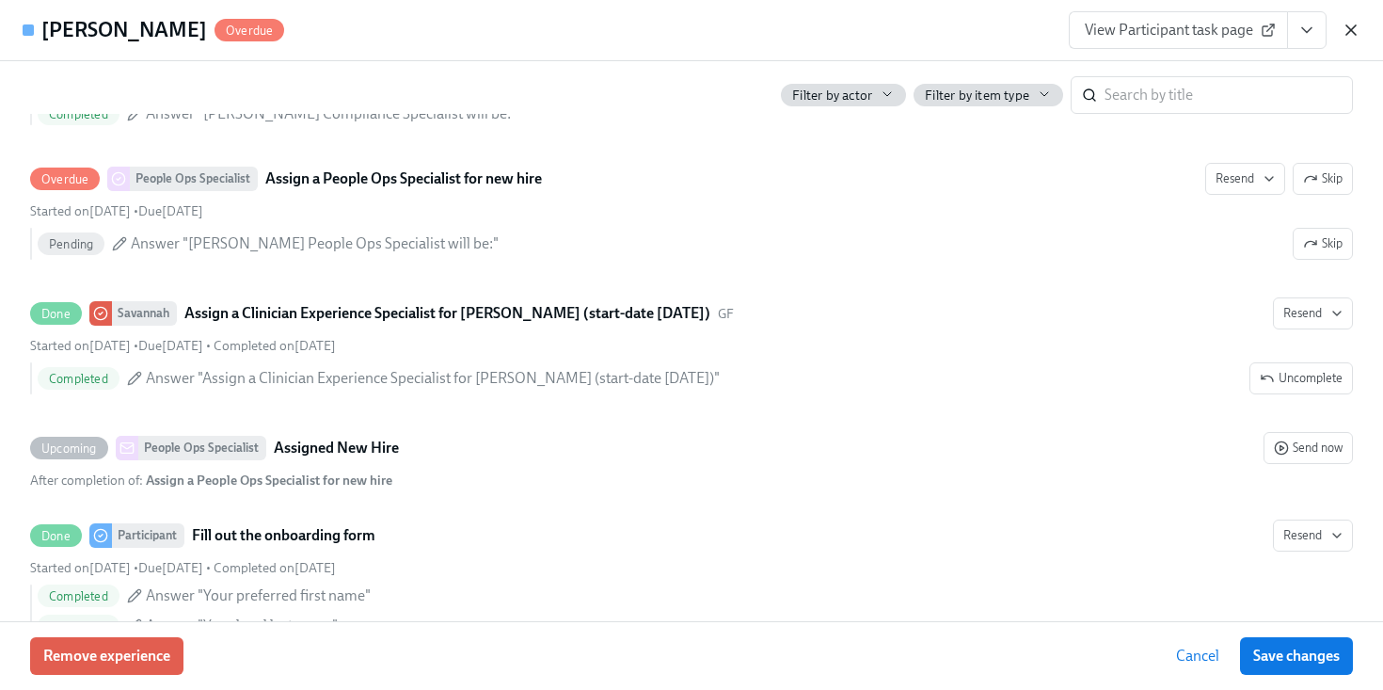
click at [1347, 36] on icon "button" at bounding box center [1351, 30] width 19 height 19
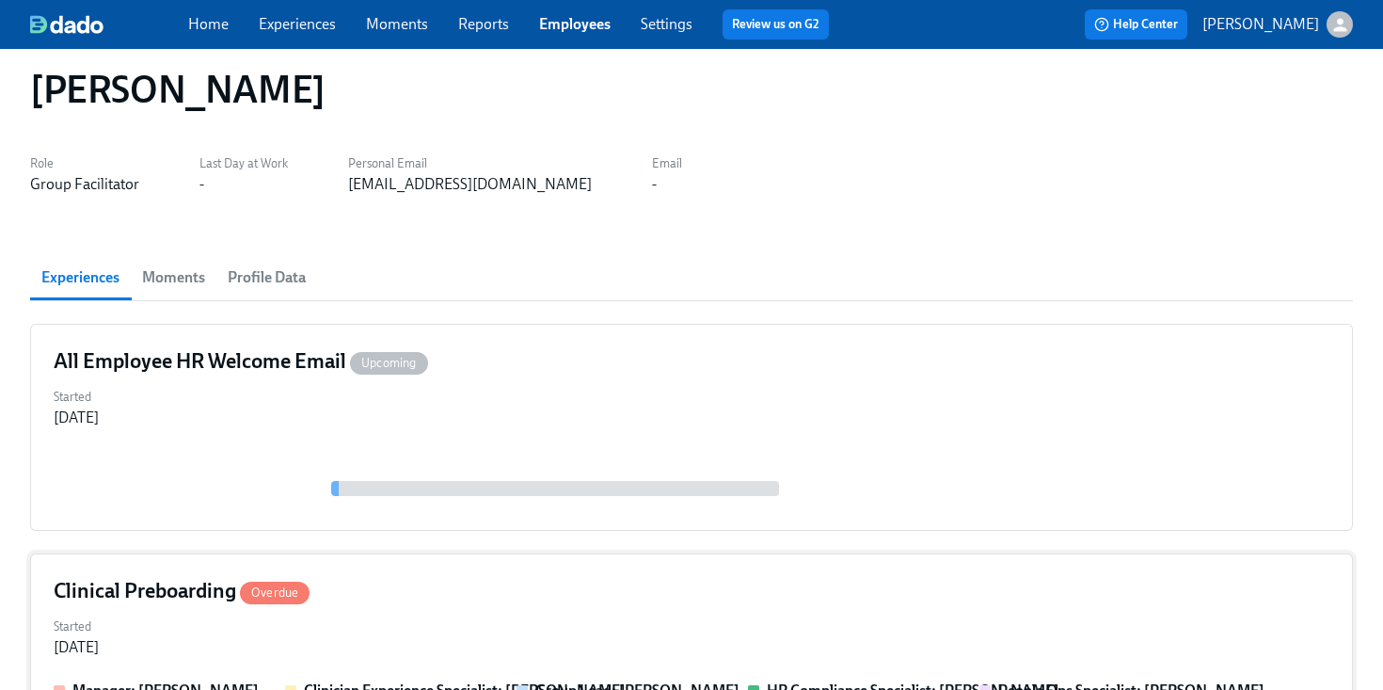
scroll to position [0, 0]
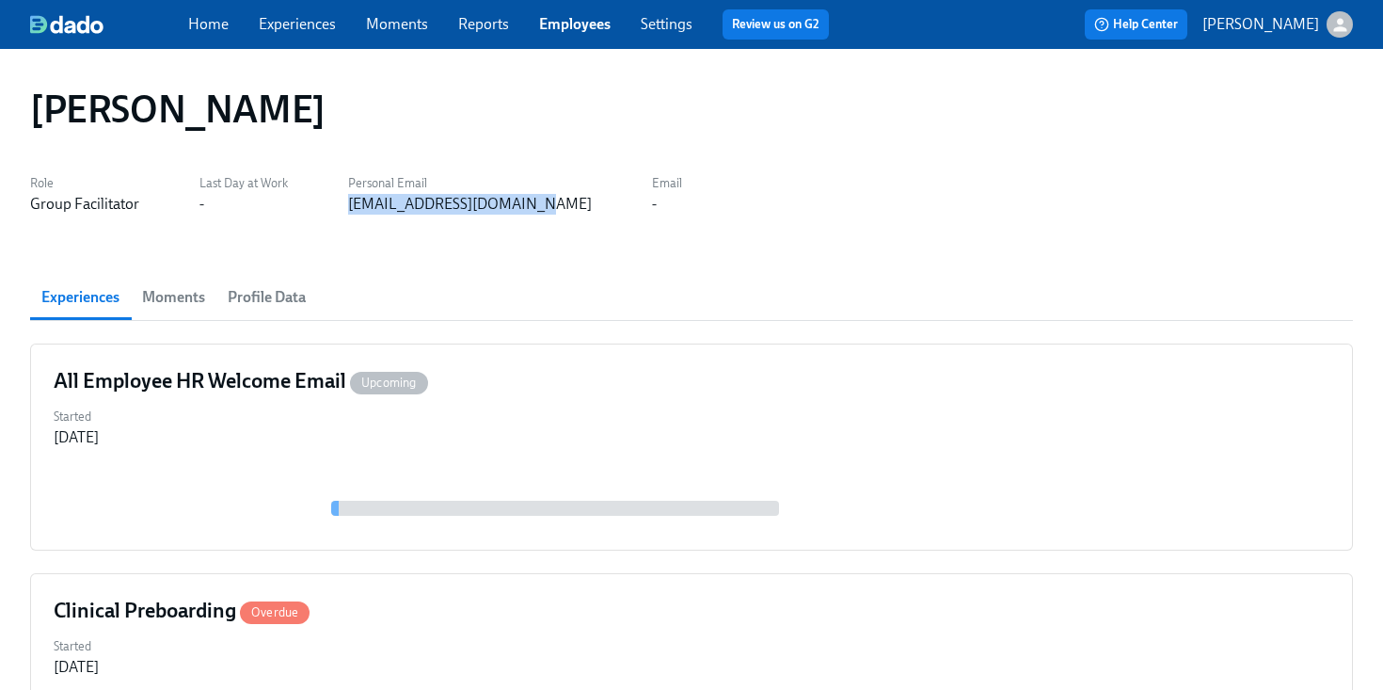
drag, startPoint x: 543, startPoint y: 199, endPoint x: 345, endPoint y: 212, distance: 198.0
click at [345, 212] on div "Role Group Facilitator Last Day at Work - Personal Email crushonnafason@gmail.c…" at bounding box center [691, 191] width 1323 height 45
copy div "crushonnafason@gmail.com"
click at [543, 24] on link "Employees" at bounding box center [575, 24] width 72 height 18
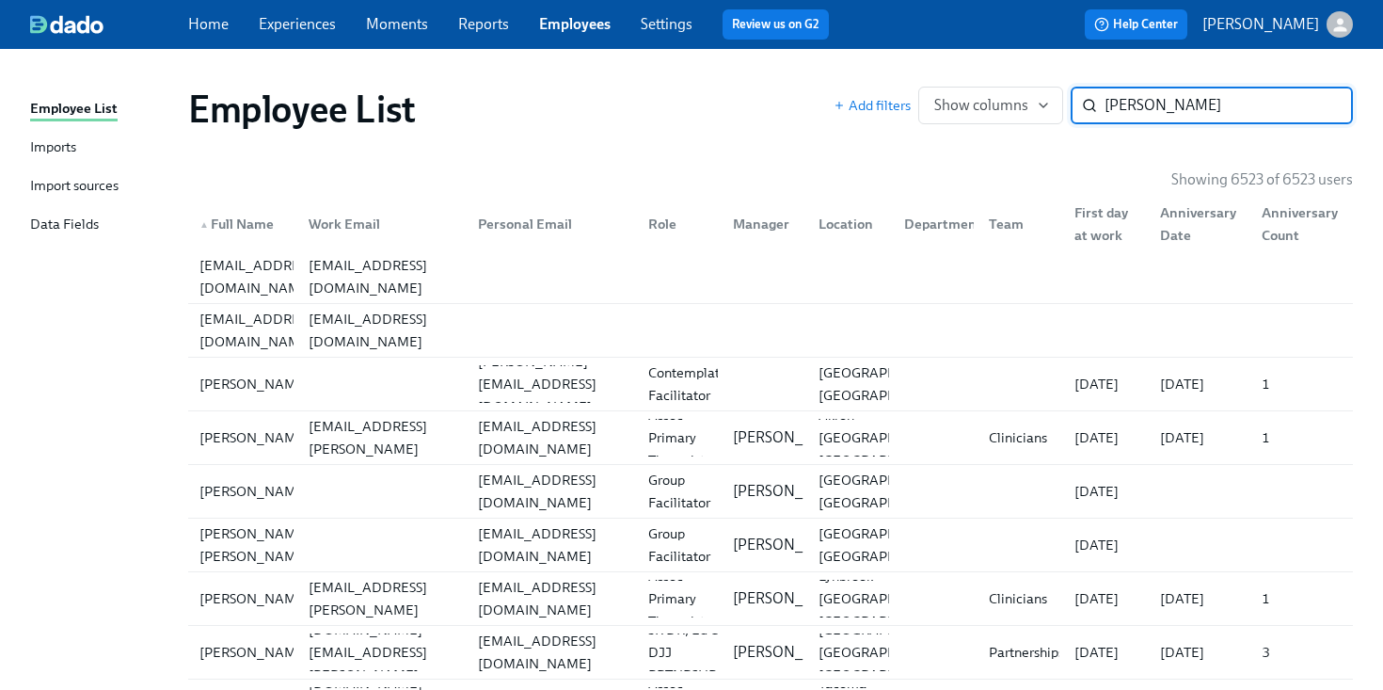
type input "crenshaw"
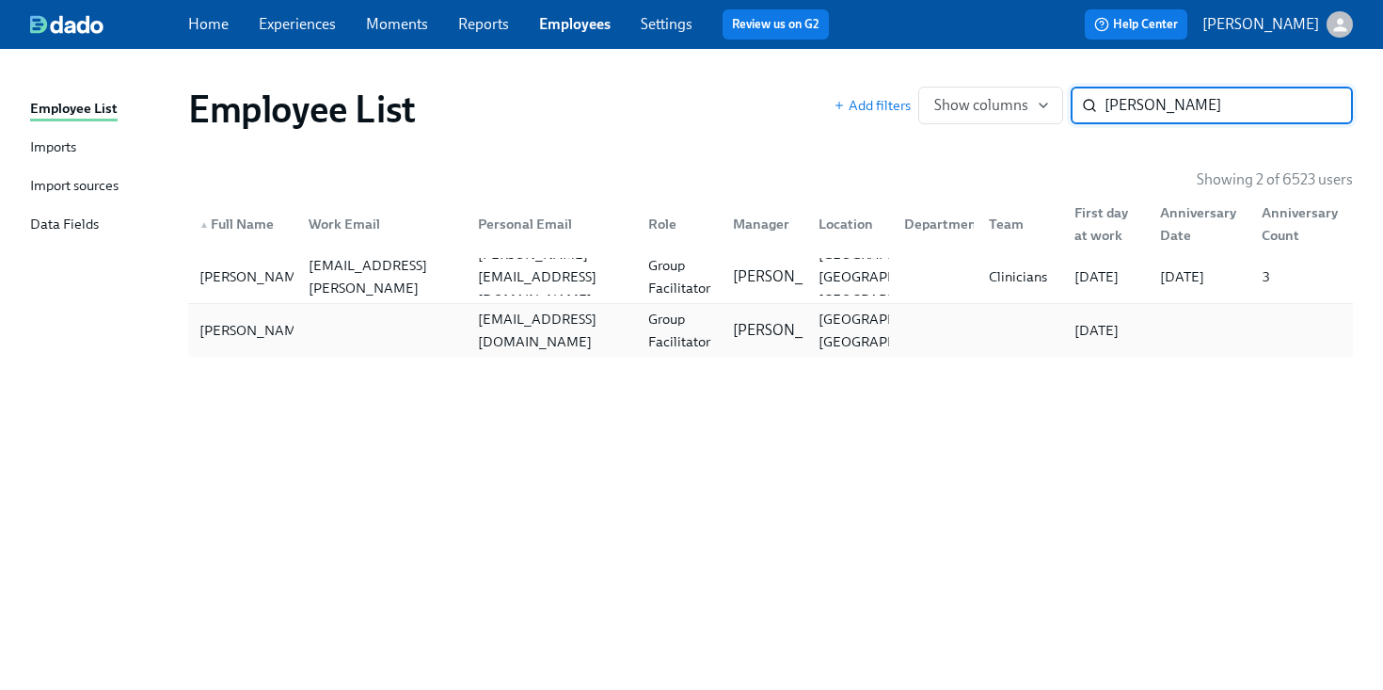
click at [515, 324] on div "ravenhammonds17@gmail.com" at bounding box center [552, 330] width 163 height 45
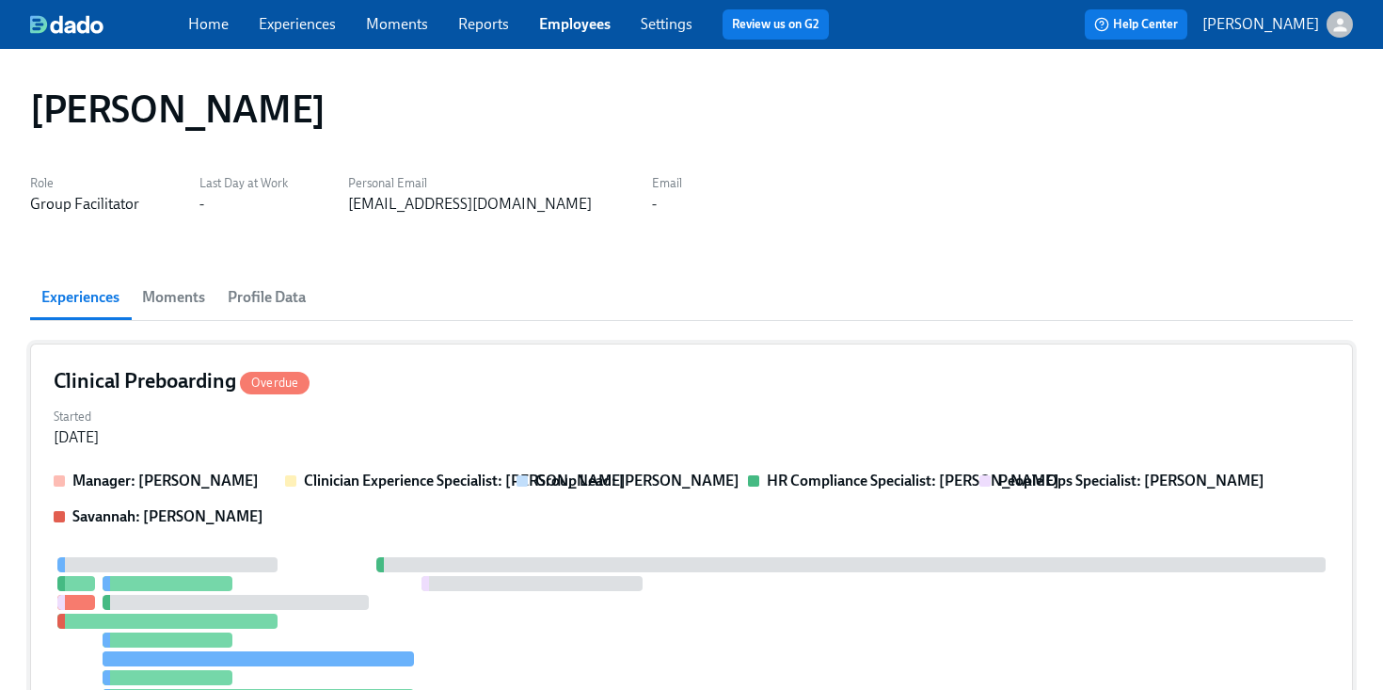
click at [512, 420] on div "Started Sep 15, 2025" at bounding box center [692, 425] width 1276 height 45
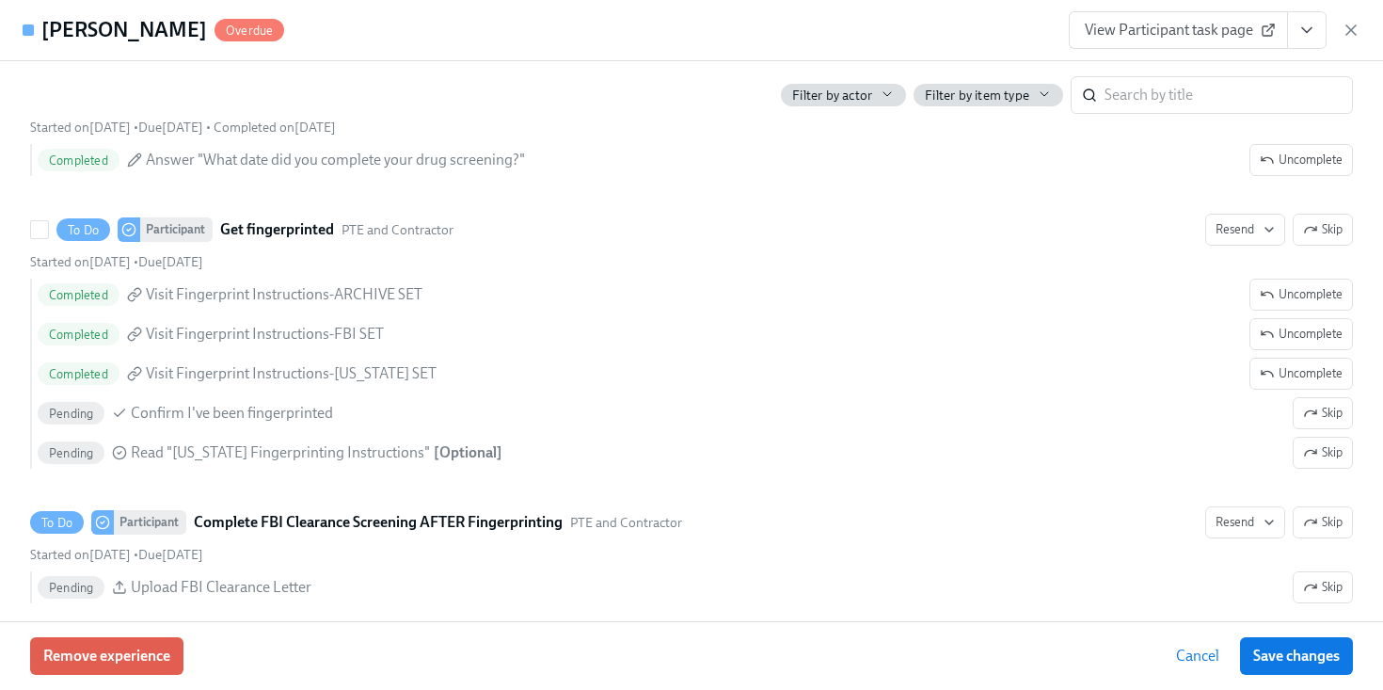
scroll to position [2734, 0]
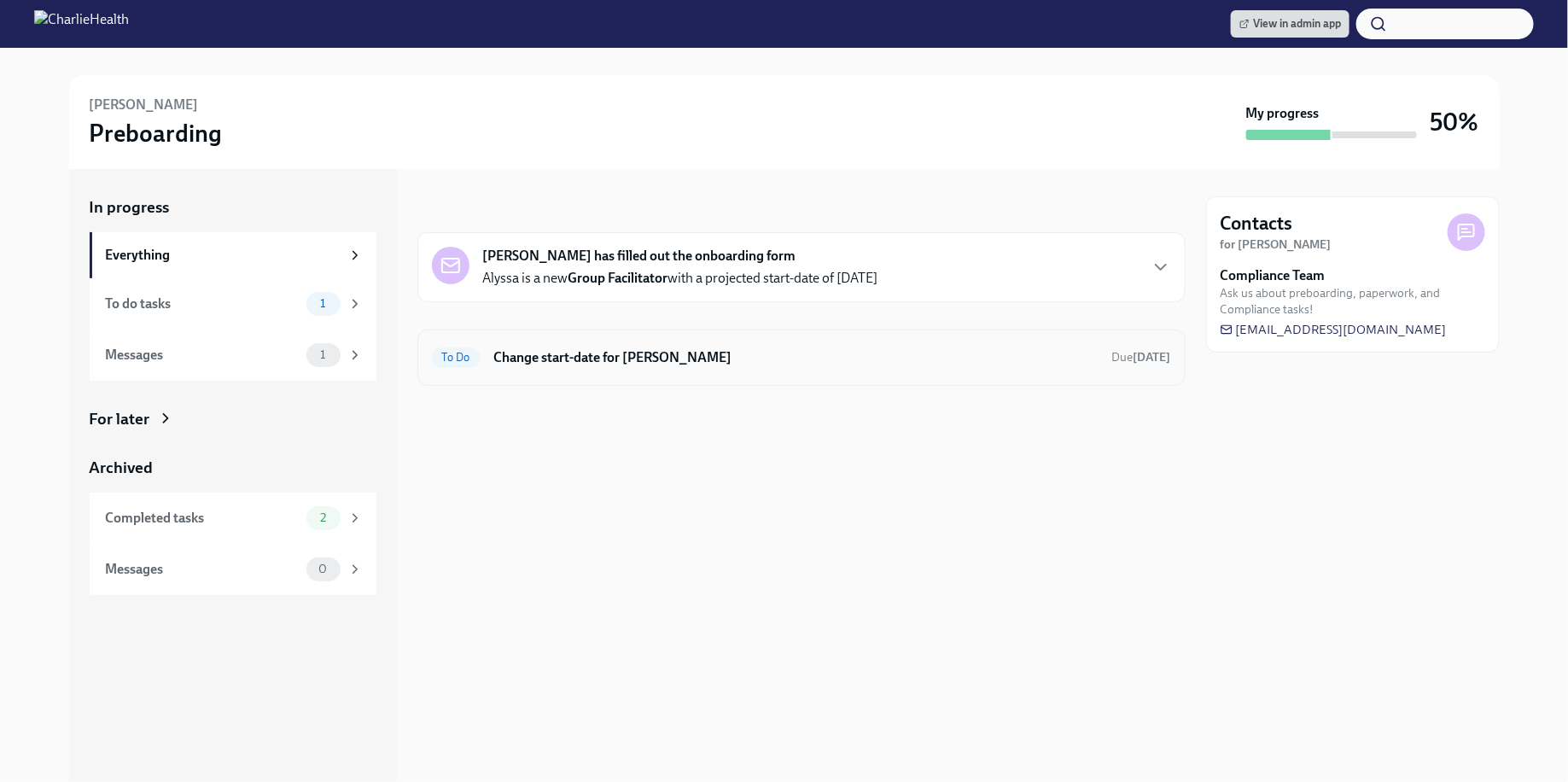
click at [683, 371] on div "To Do Change start-date for Alyssa Hanlon Due Oct 9th" at bounding box center [801, 357] width 768 height 56
click at [628, 353] on h6 "Change start-date for Alyssa Hanlon" at bounding box center [796, 357] width 604 height 19
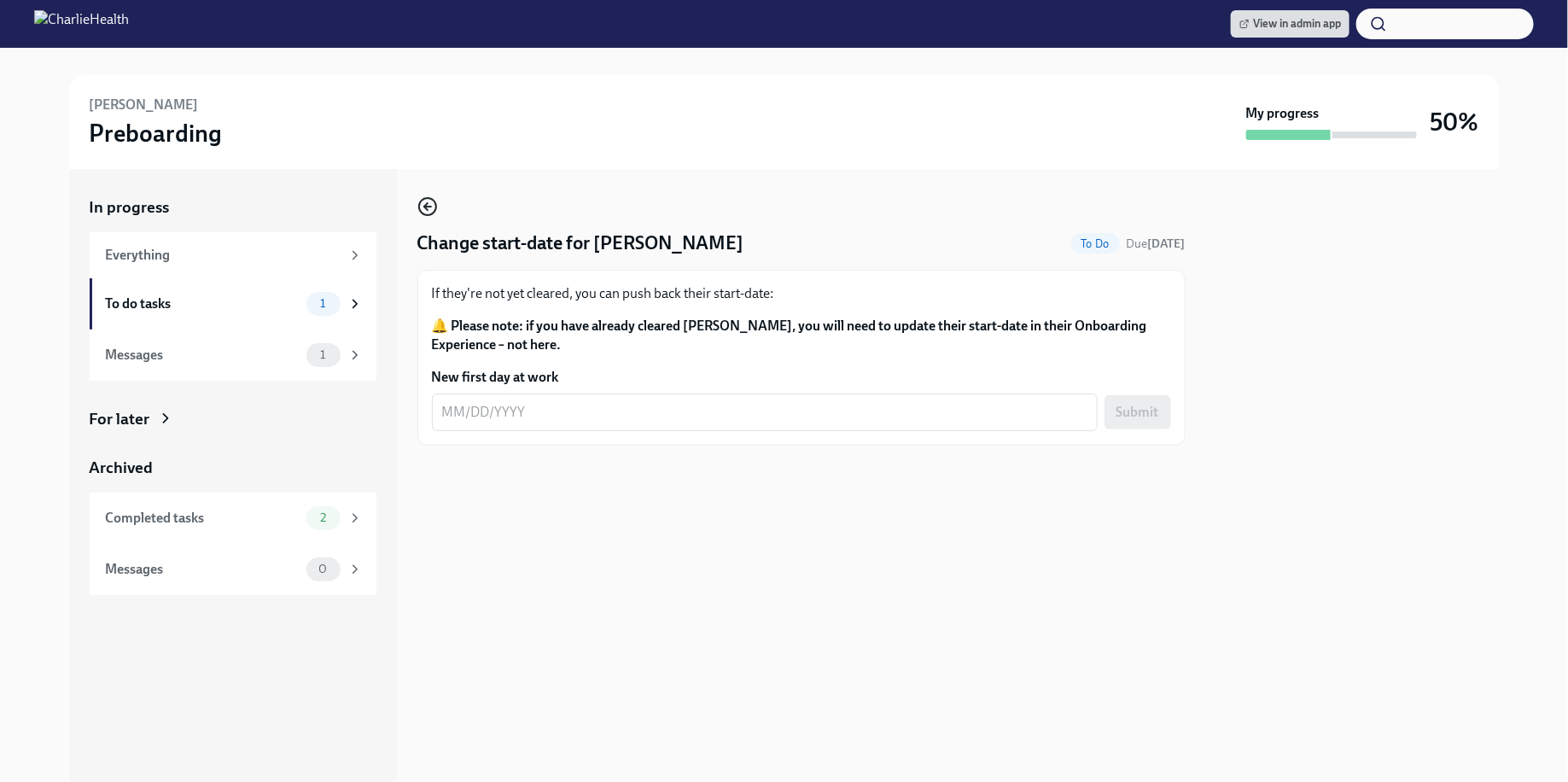
click at [428, 202] on icon "button" at bounding box center [427, 206] width 21 height 21
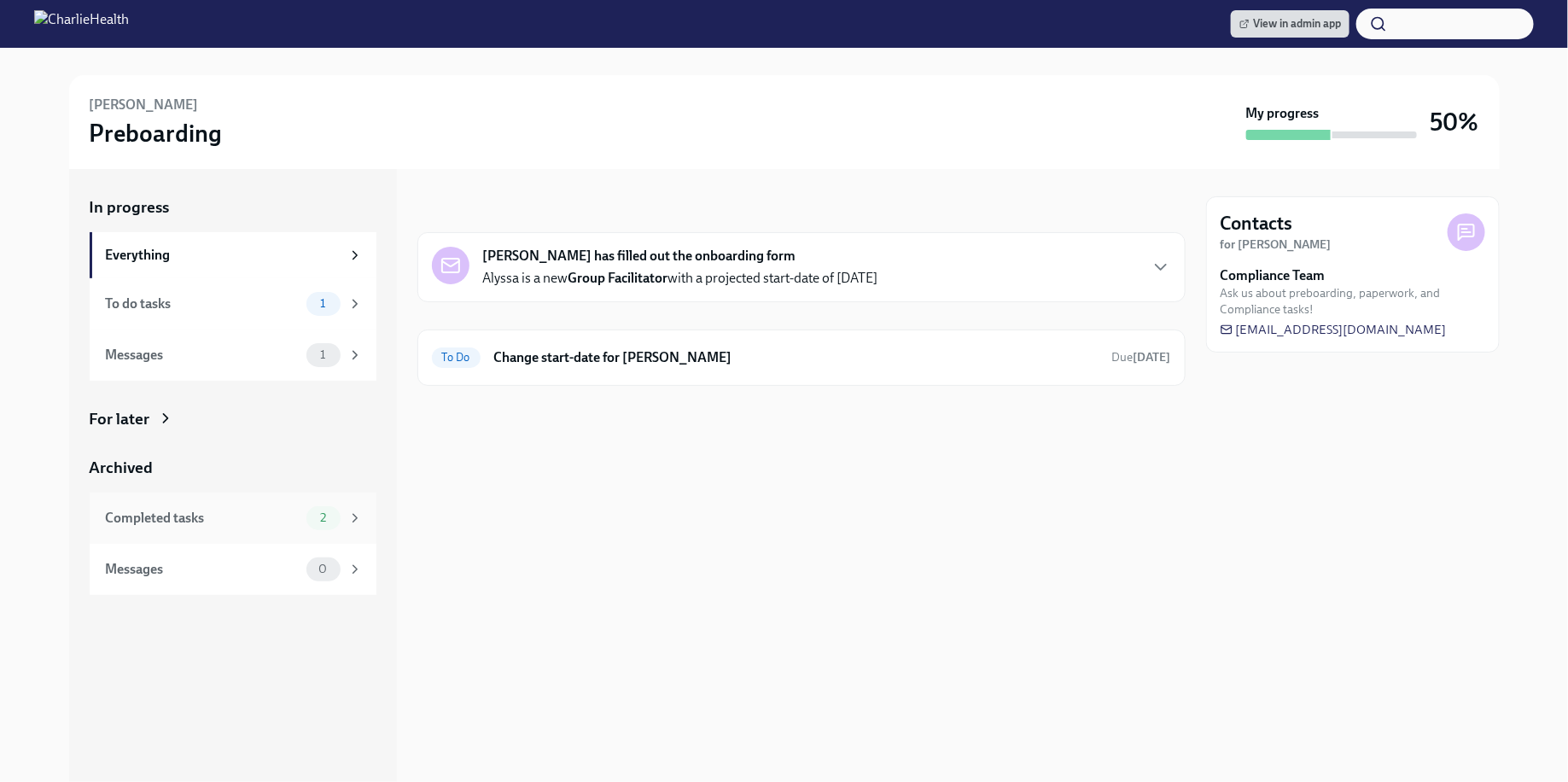
click at [310, 512] on span "2" at bounding box center [323, 518] width 26 height 13
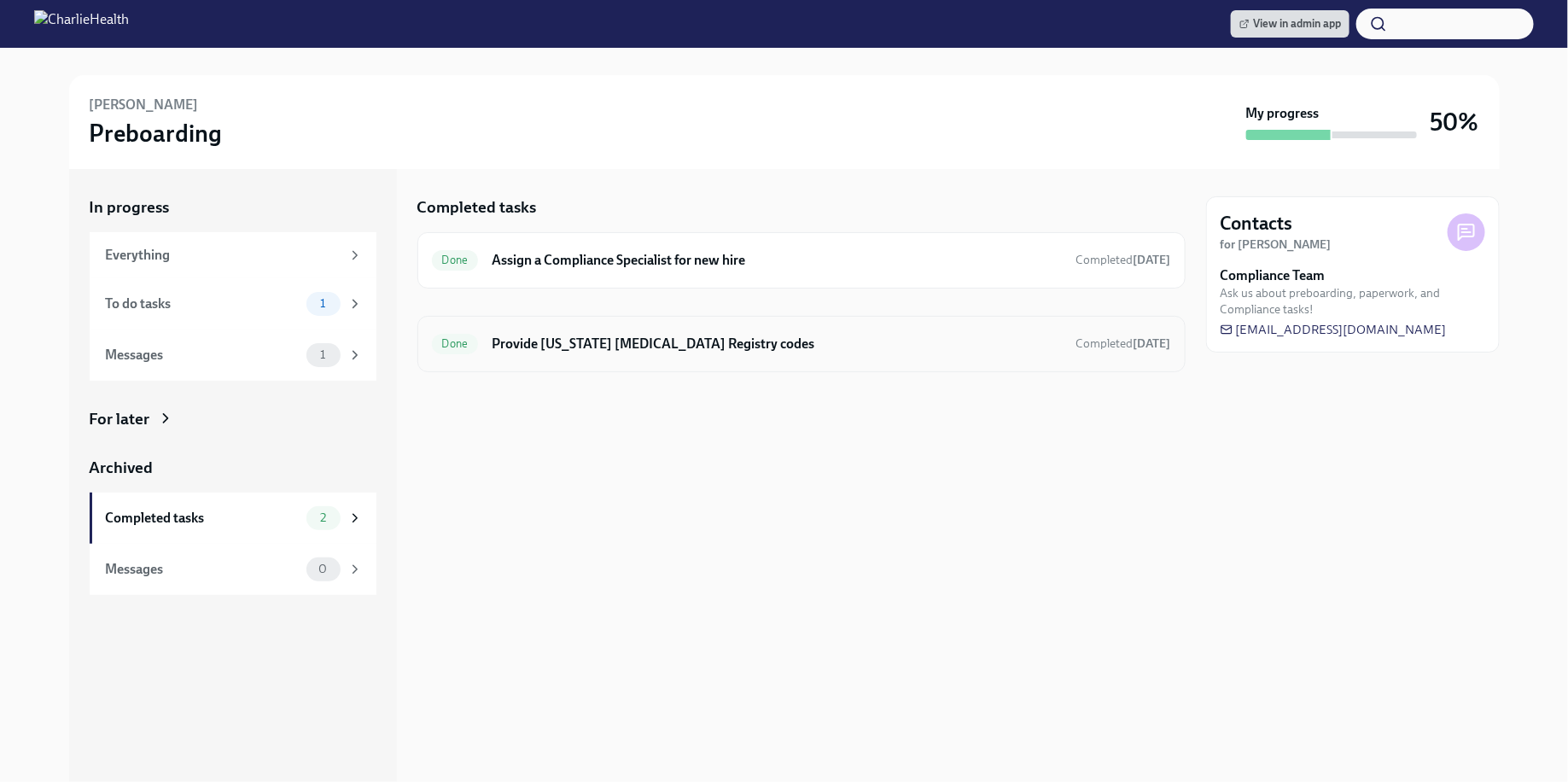
click at [643, 346] on h6 "Provide [US_STATE] [MEDICAL_DATA] Registry codes" at bounding box center [776, 344] width 570 height 19
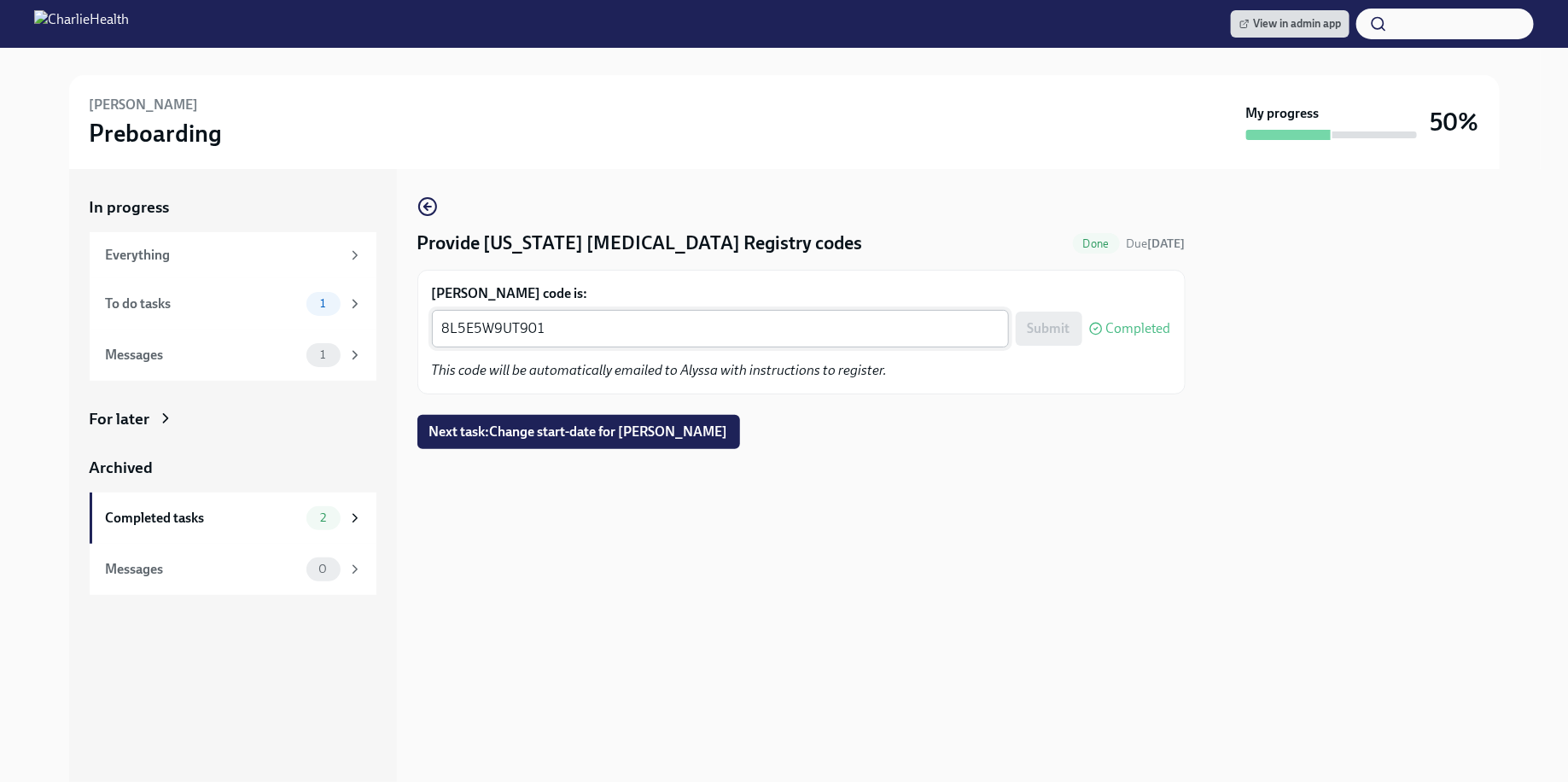
click at [559, 335] on textarea "8L5E5W9UT901" at bounding box center [720, 328] width 557 height 21
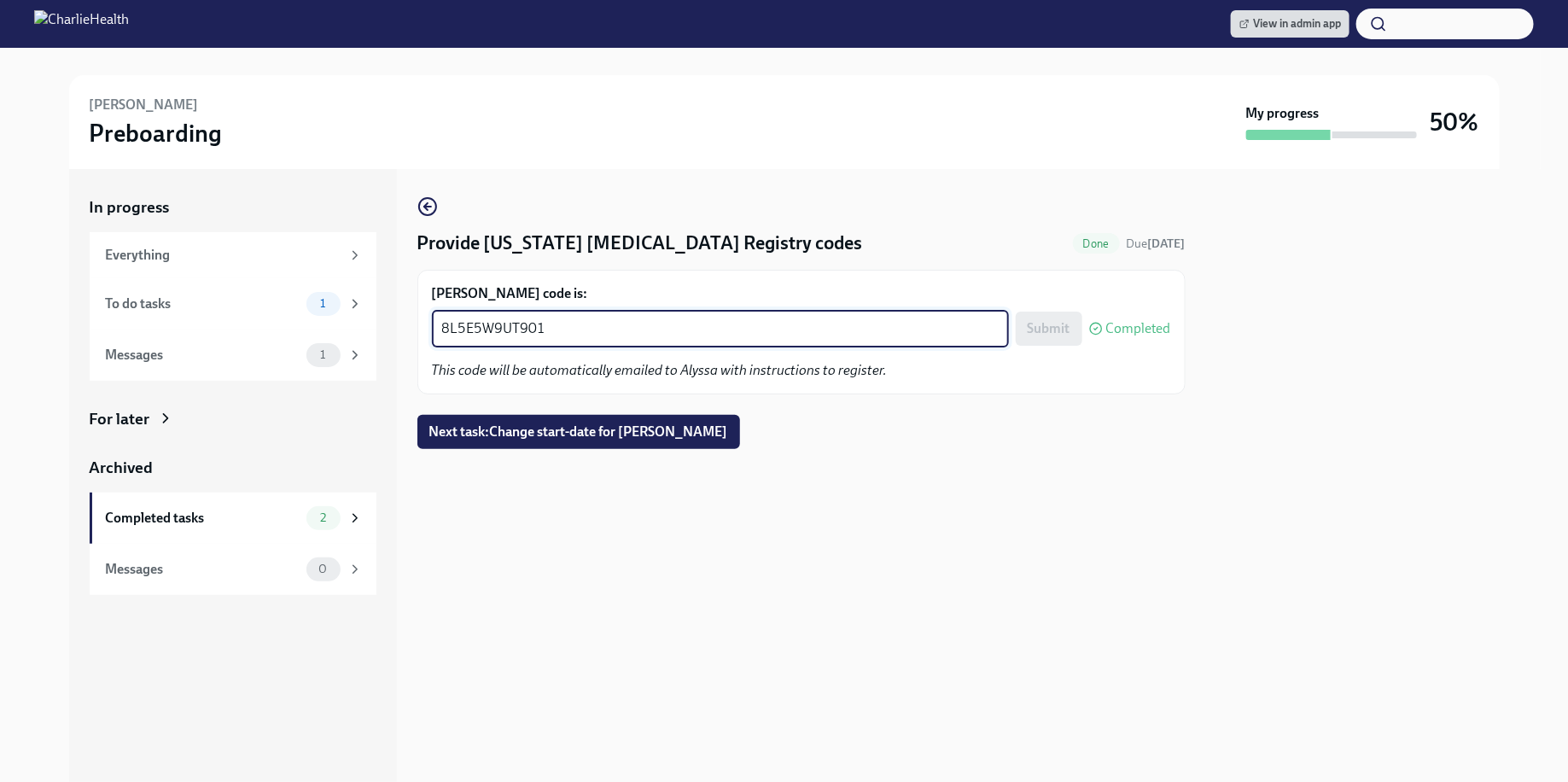
click at [559, 335] on textarea "8L5E5W9UT901" at bounding box center [720, 328] width 557 height 21
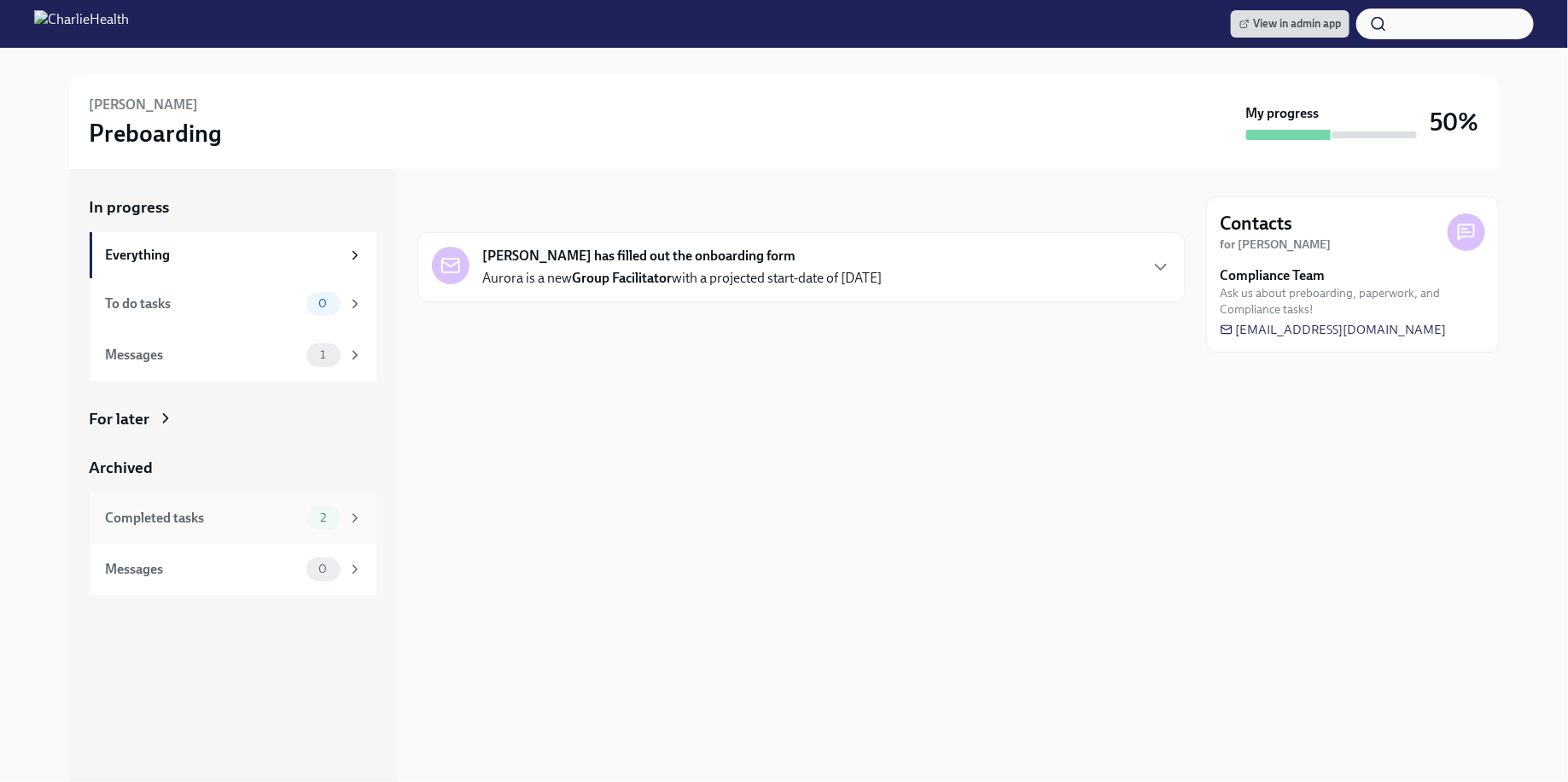
click at [310, 514] on span "2" at bounding box center [323, 518] width 26 height 13
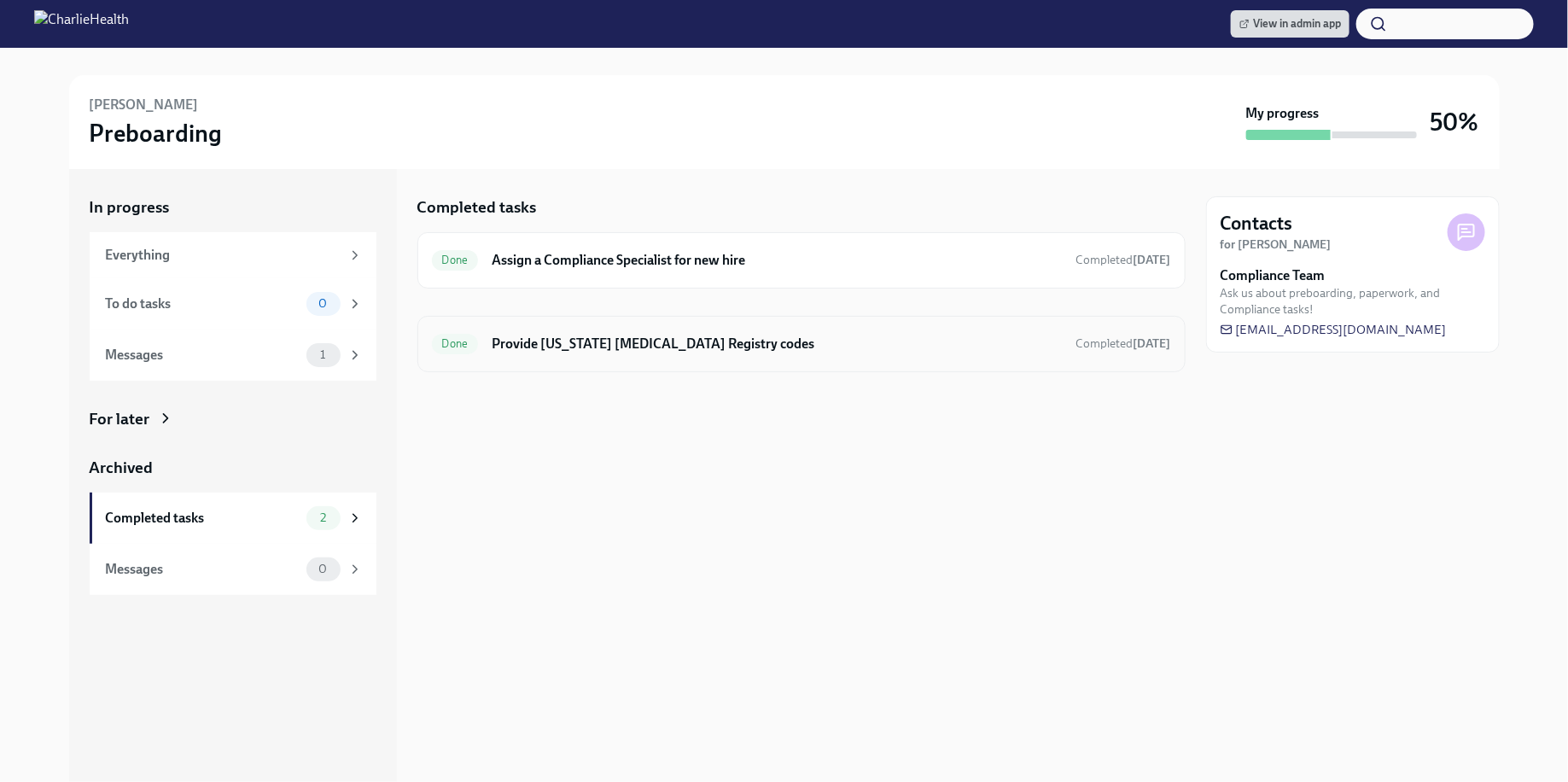
click at [716, 354] on div "Done Provide [US_STATE] [MEDICAL_DATA] Registry codes Completed [DATE]" at bounding box center [801, 344] width 739 height 27
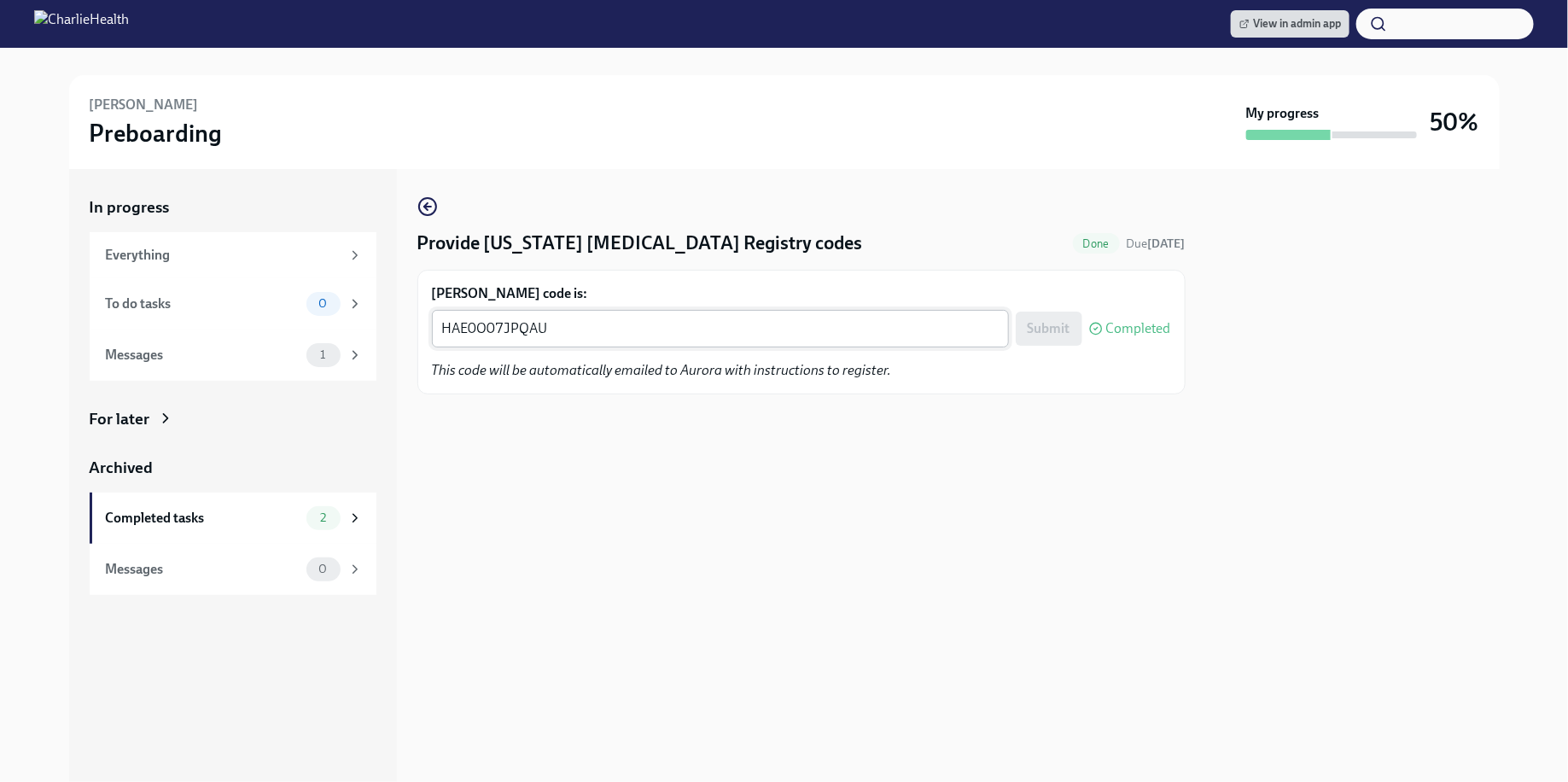
click at [582, 323] on textarea "HAE0O07JPQAU" at bounding box center [720, 328] width 557 height 21
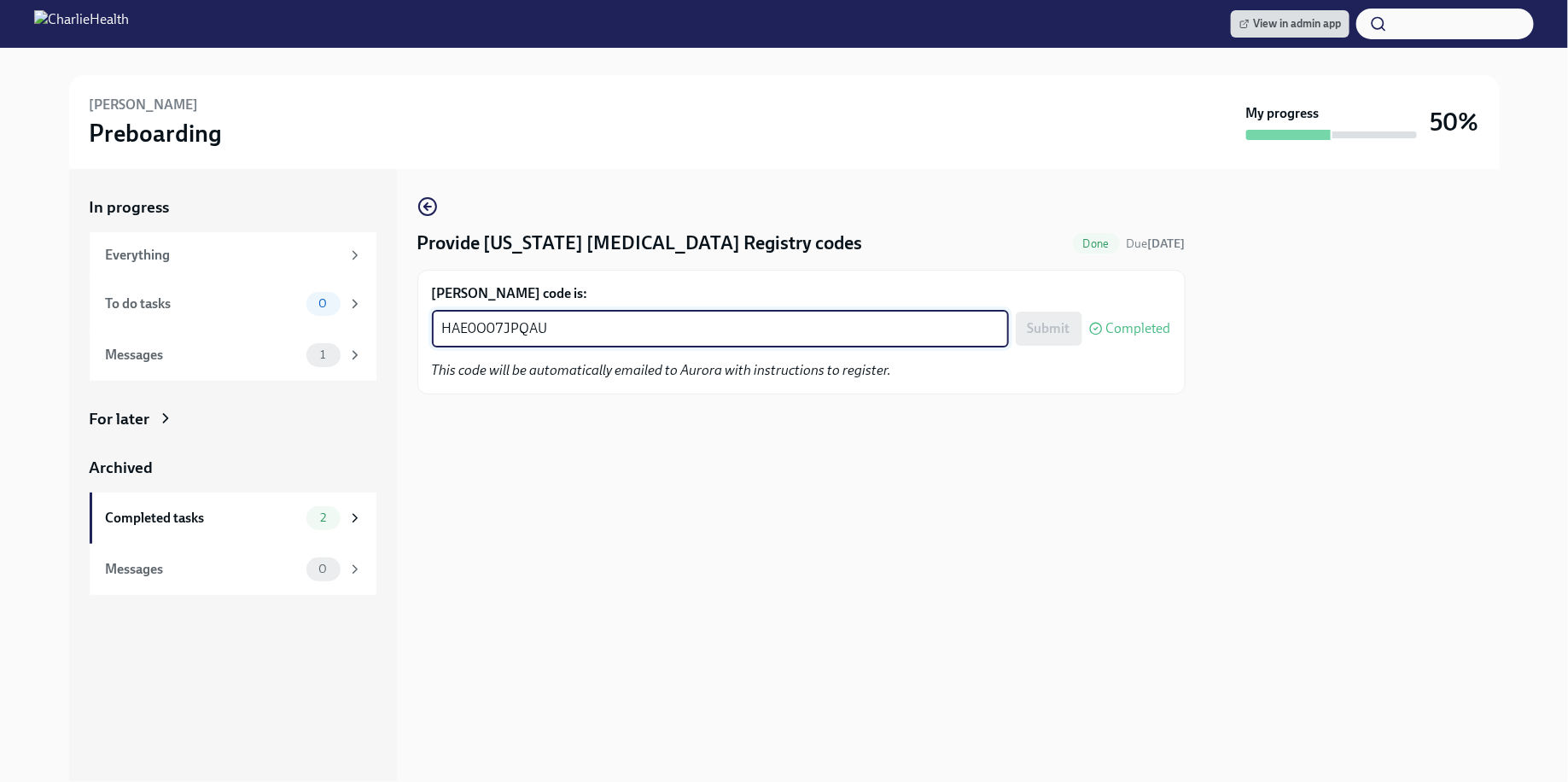
click at [582, 323] on textarea "HAE0O07JPQAU" at bounding box center [720, 328] width 557 height 21
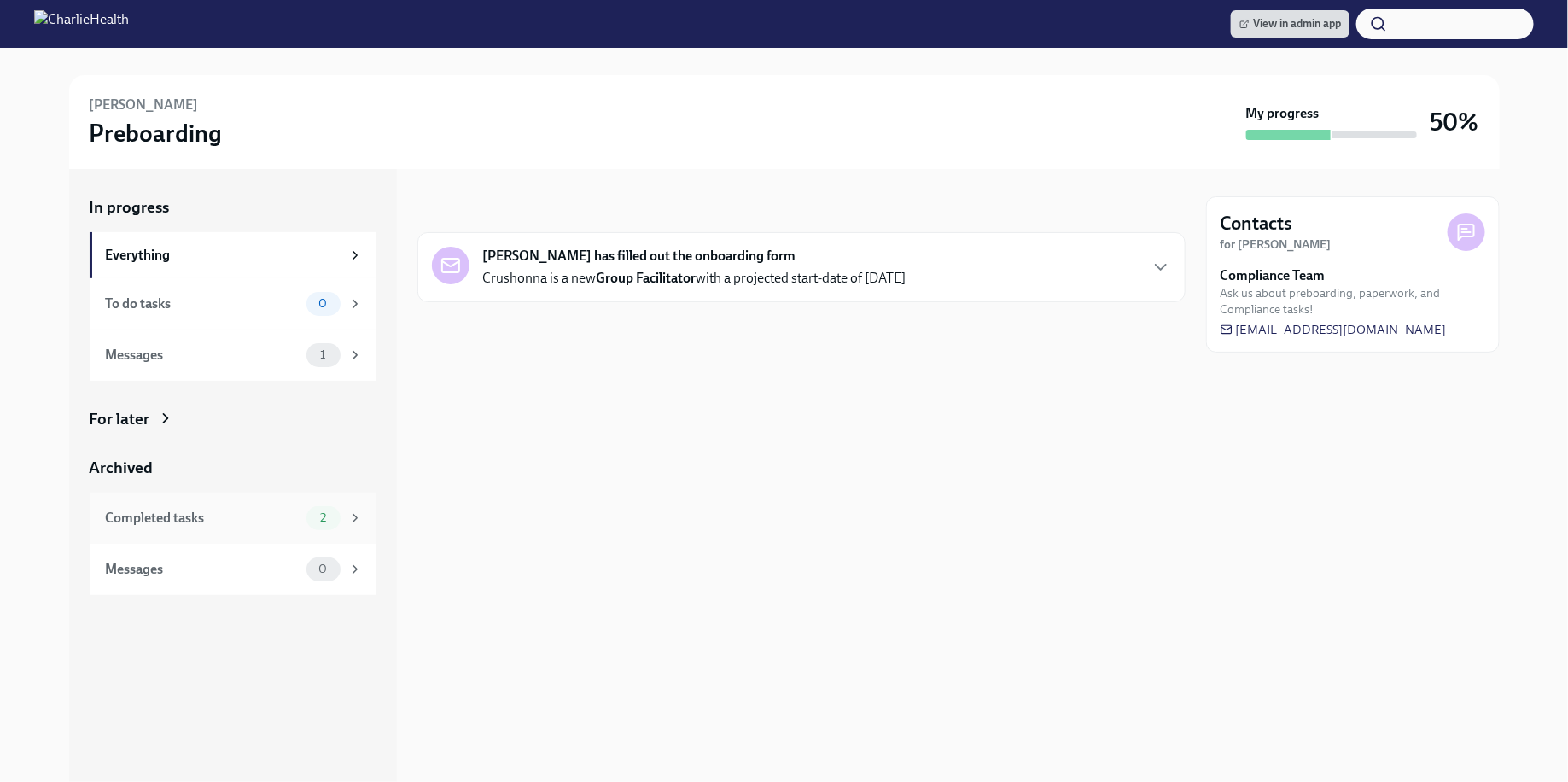
click at [294, 540] on div "Completed tasks 2" at bounding box center [233, 518] width 287 height 51
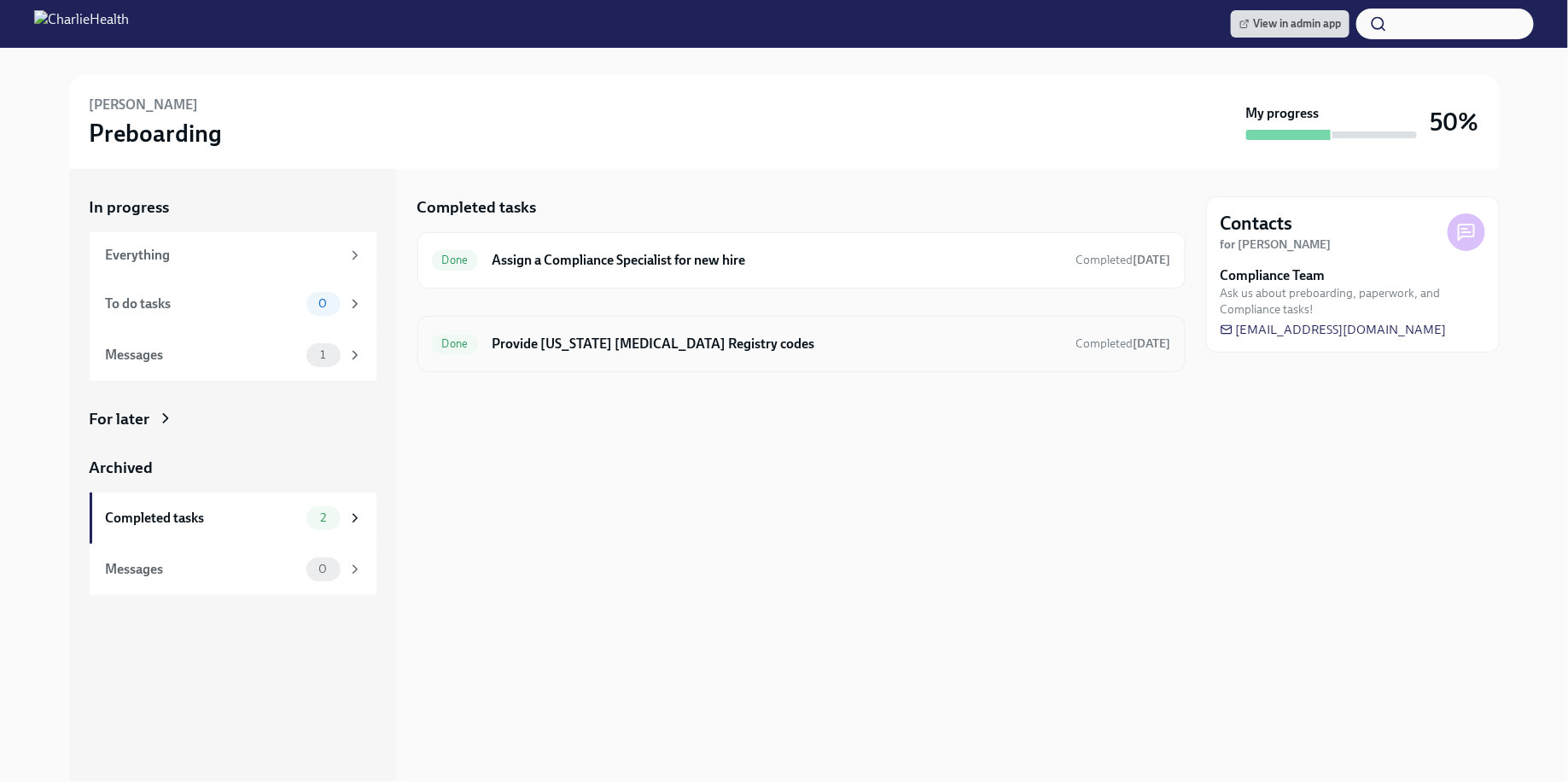
click at [681, 356] on div "Done Provide [US_STATE] [MEDICAL_DATA] Registry codes Completed [DATE]" at bounding box center [801, 344] width 739 height 27
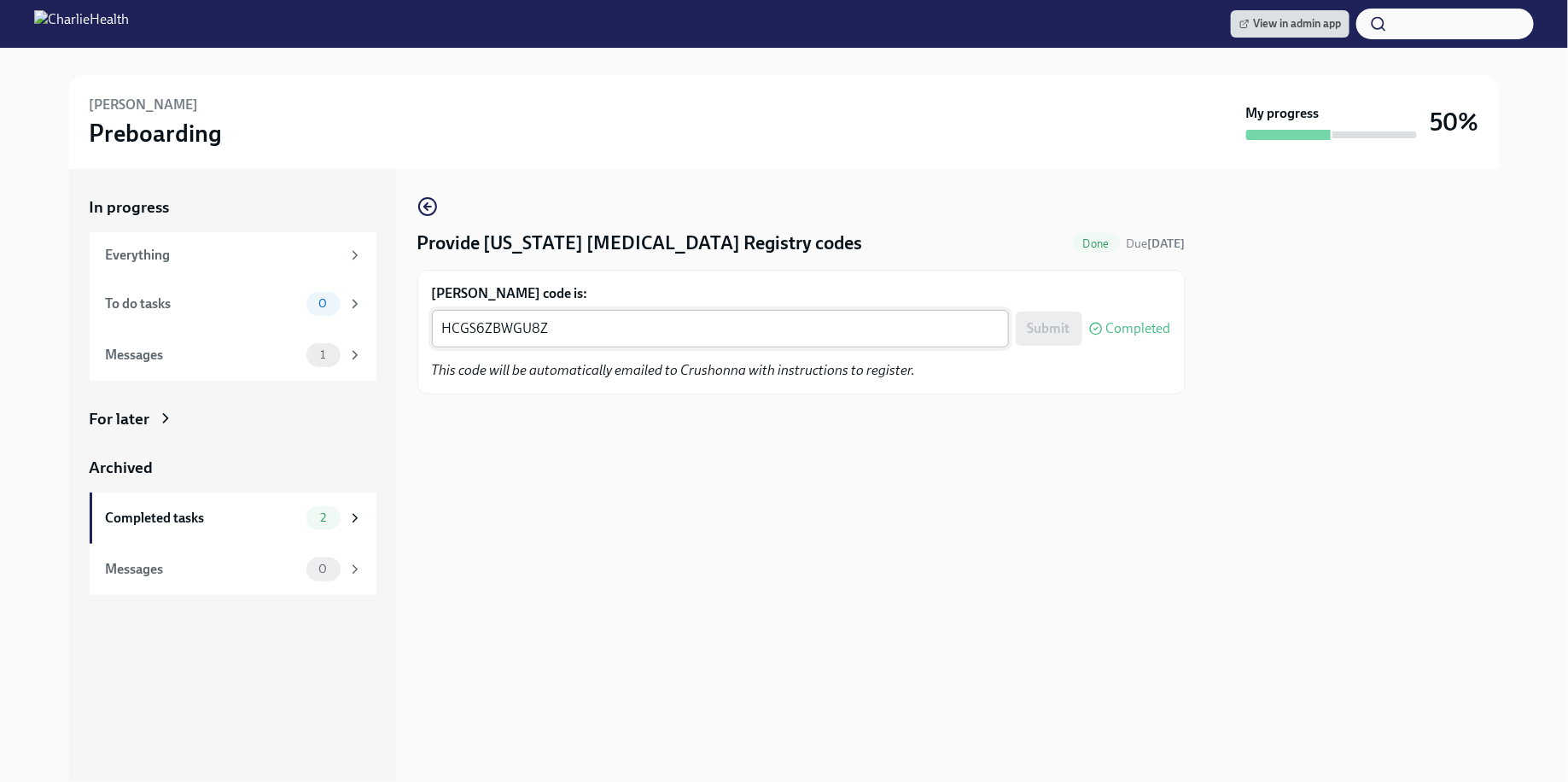
click at [588, 315] on div "HCGS6ZBWGU8Z x ​" at bounding box center [720, 328] width 577 height 37
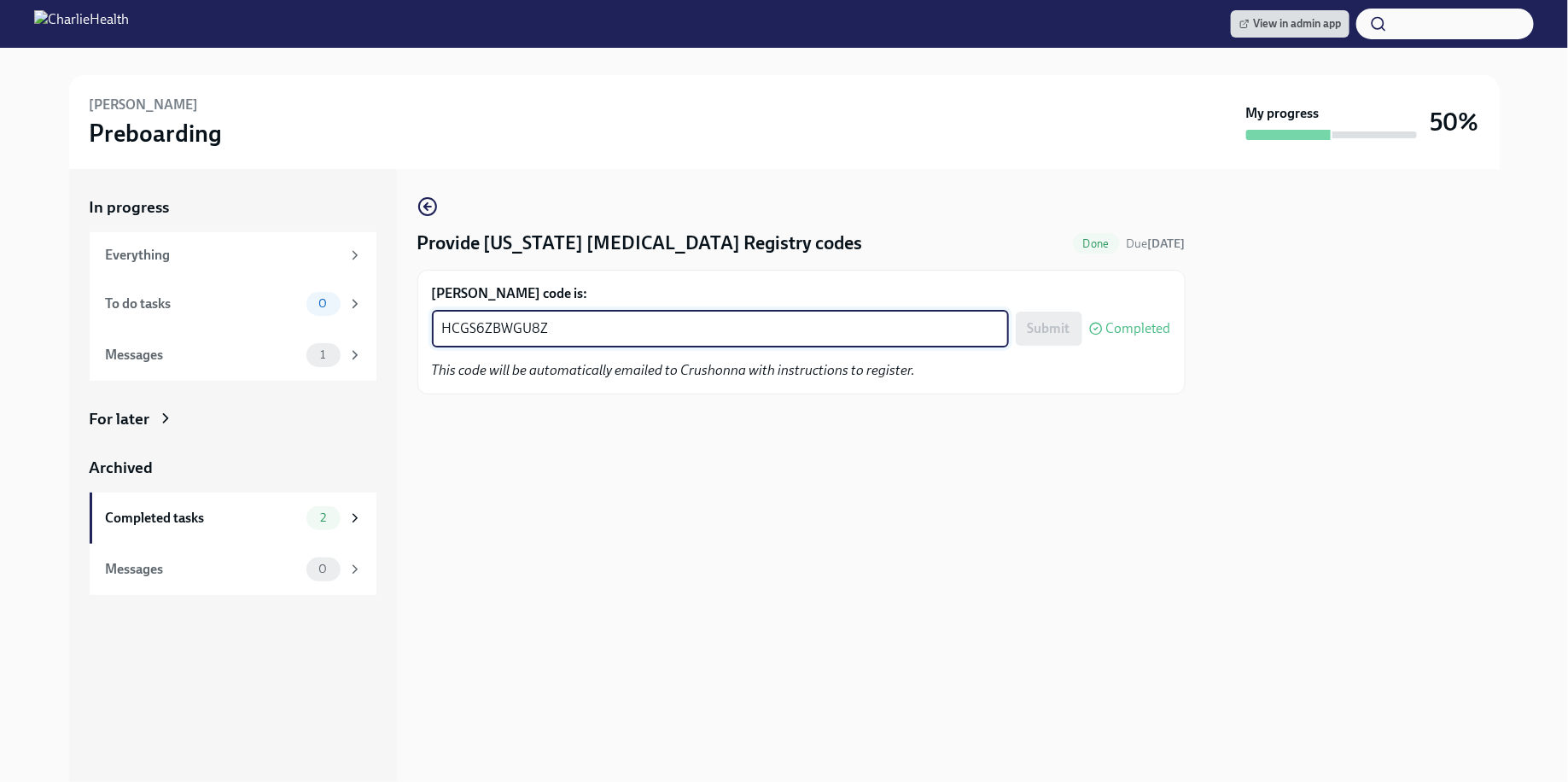
click at [588, 315] on div "HCGS6ZBWGU8Z x ​" at bounding box center [720, 328] width 577 height 37
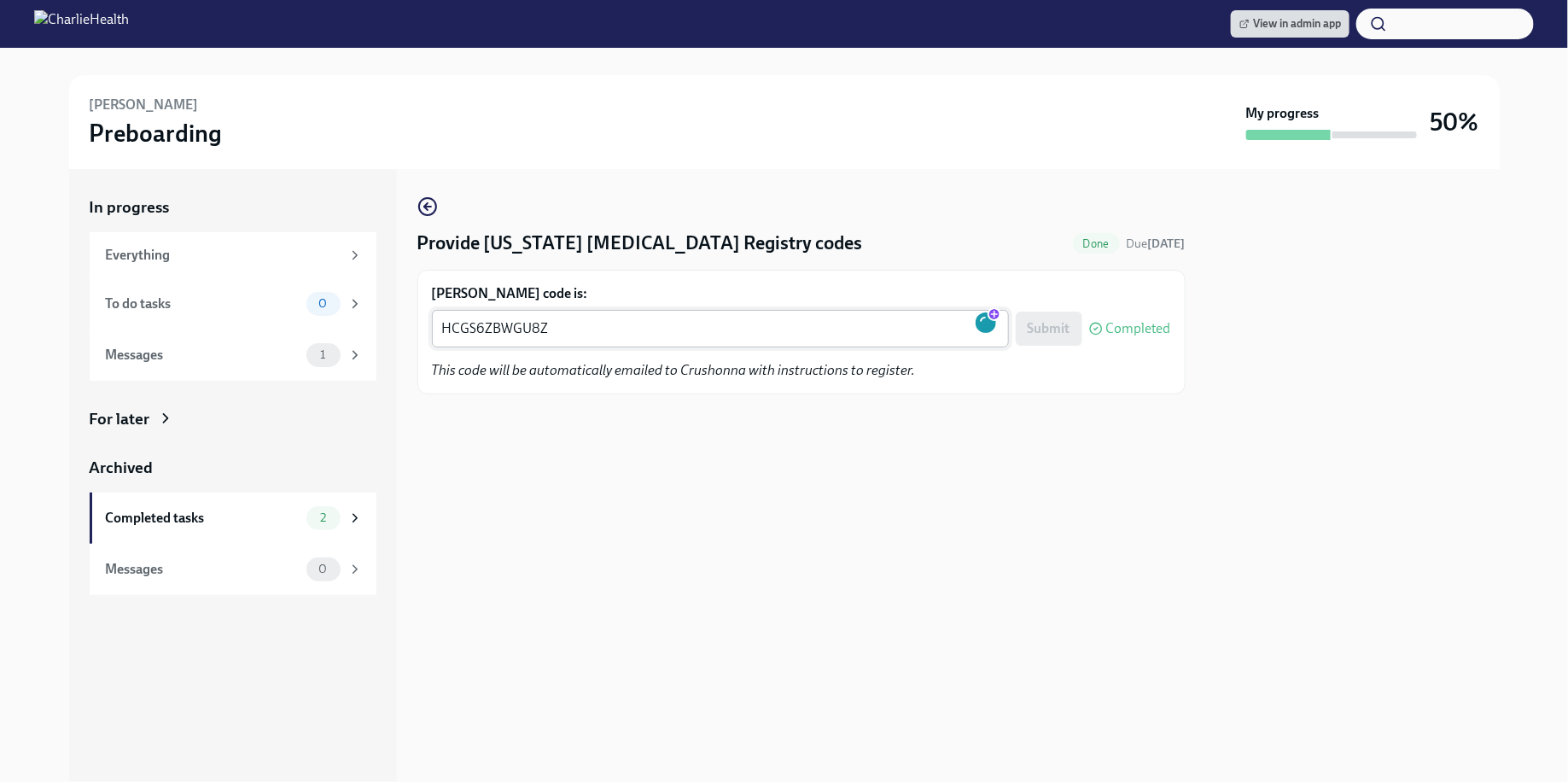
click at [588, 315] on div "HCGS6ZBWGU8Z HCGS6ZBWGU8Z x ​" at bounding box center [720, 328] width 577 height 37
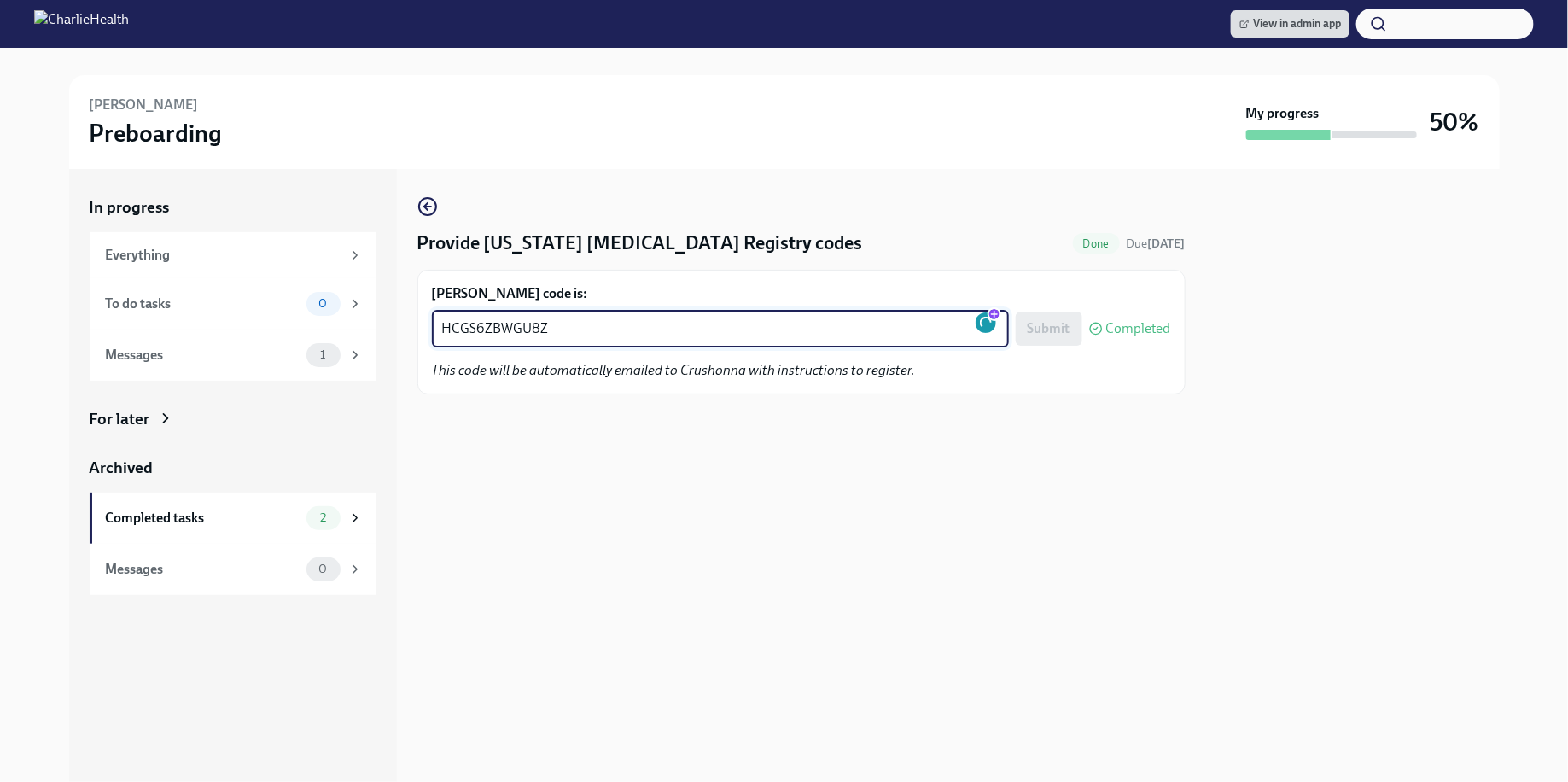
click at [529, 323] on textarea "HCGS6ZBWGU8Z" at bounding box center [720, 328] width 557 height 21
